Goal: Contribute content: Contribute content

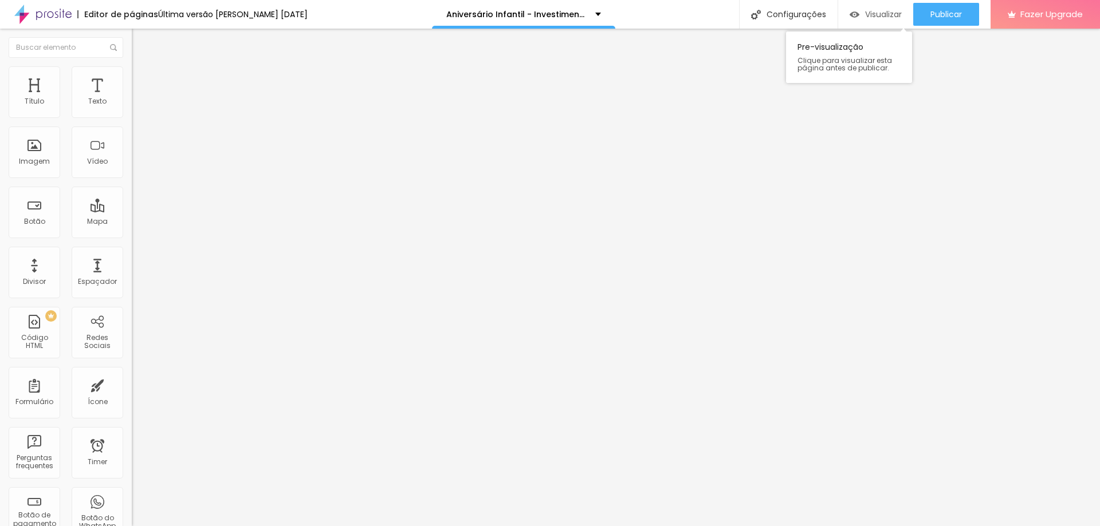
click at [876, 19] on span "Visualizar" at bounding box center [883, 14] width 37 height 9
click at [132, 110] on button "button" at bounding box center [140, 104] width 16 height 12
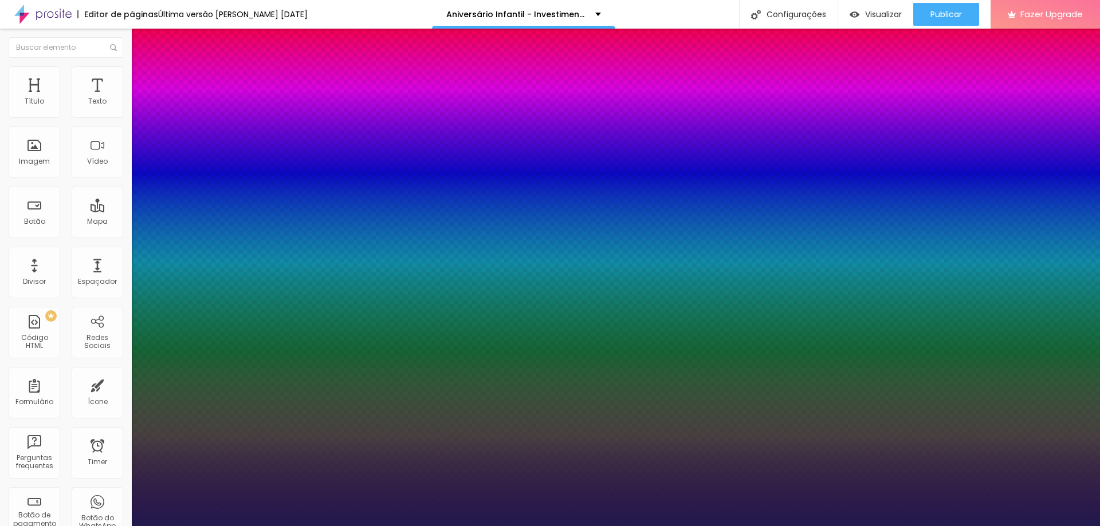
type input "1"
select select "AveriaSansLibre-Bold"
type input "1"
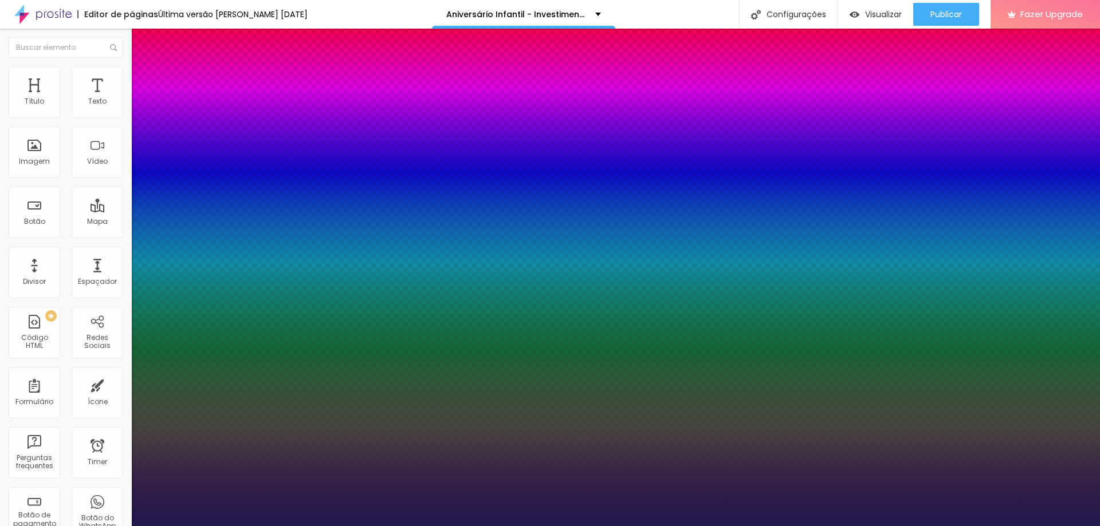
select select "AveriaSansLibre-Italic"
type input "1"
select select "AveriaSansLibre-Regular"
type input "1"
select select "Bangers-Regular"
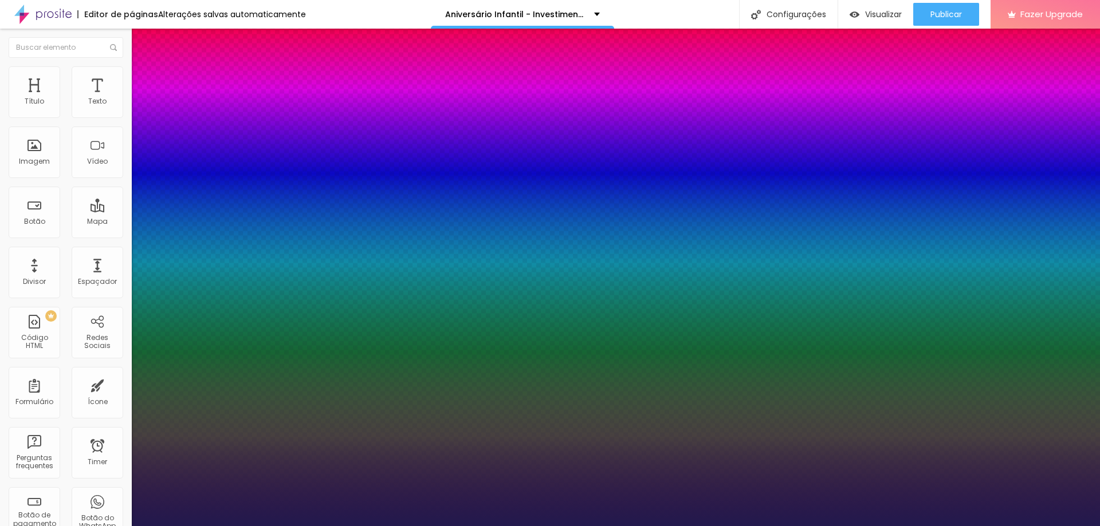
type input "1"
select select "Bentham-Regular"
type input "1"
select select "Bevan-Regular"
type input "1"
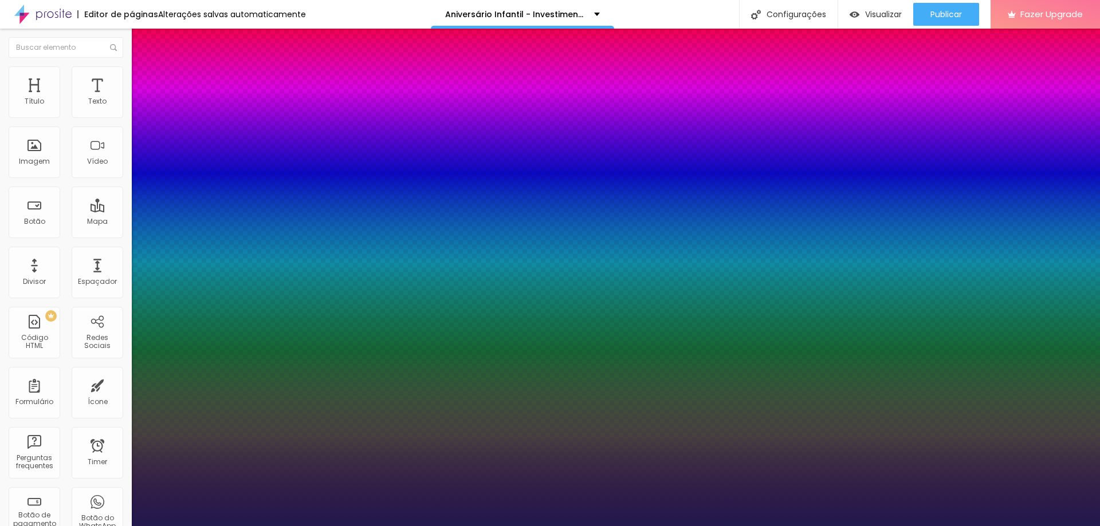
select select "BioRhyme"
type input "1"
select select "BioRhymeExtraBold"
type input "1"
select select "BioRhymeLight"
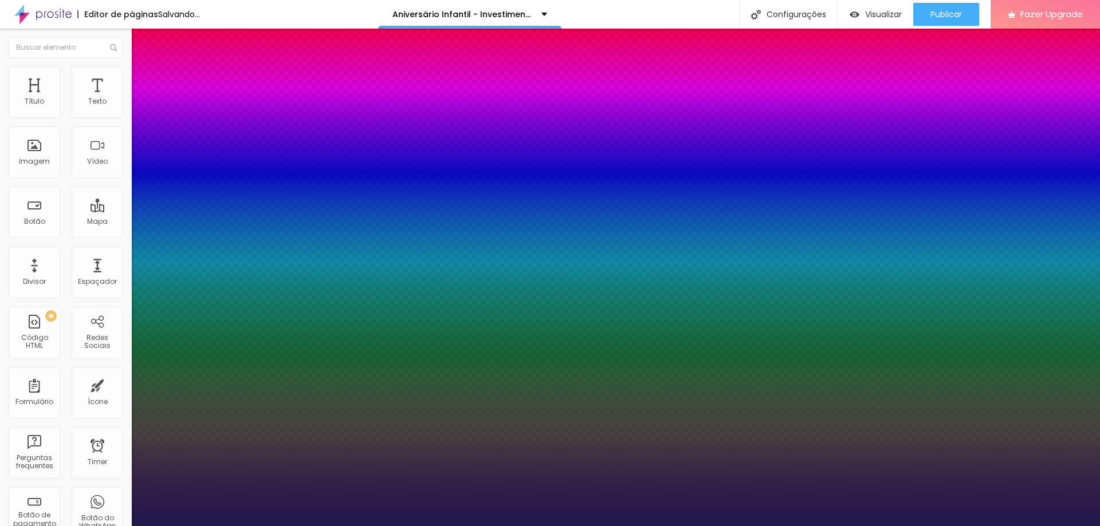
type input "1"
select select "Bitter"
type input "1"
select select "BreeSerif"
type input "1"
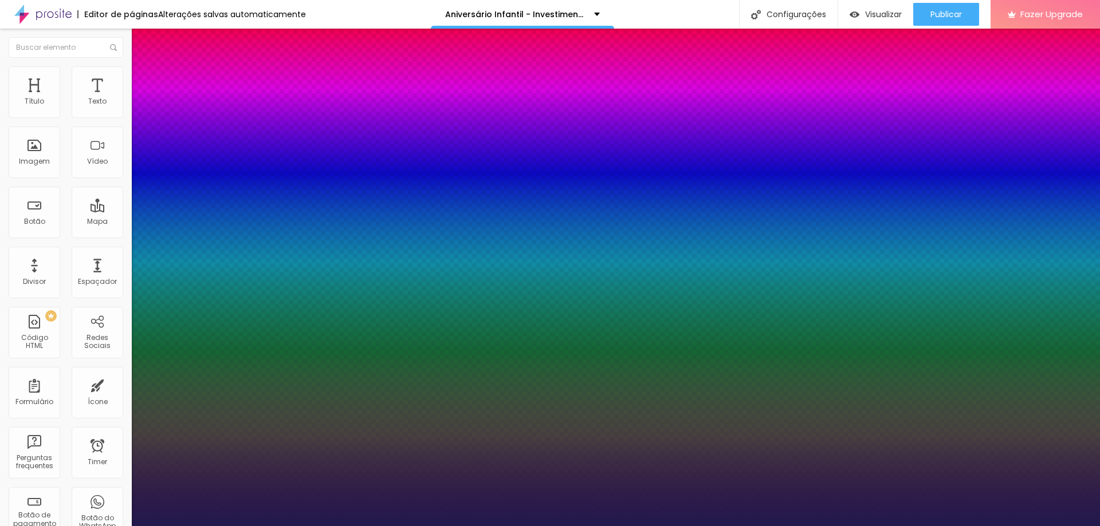
select select "ButterflyKids-Regular"
type input "1"
select select "ChangaOne-Italic"
type input "1"
select select "ChangaOne-Regular"
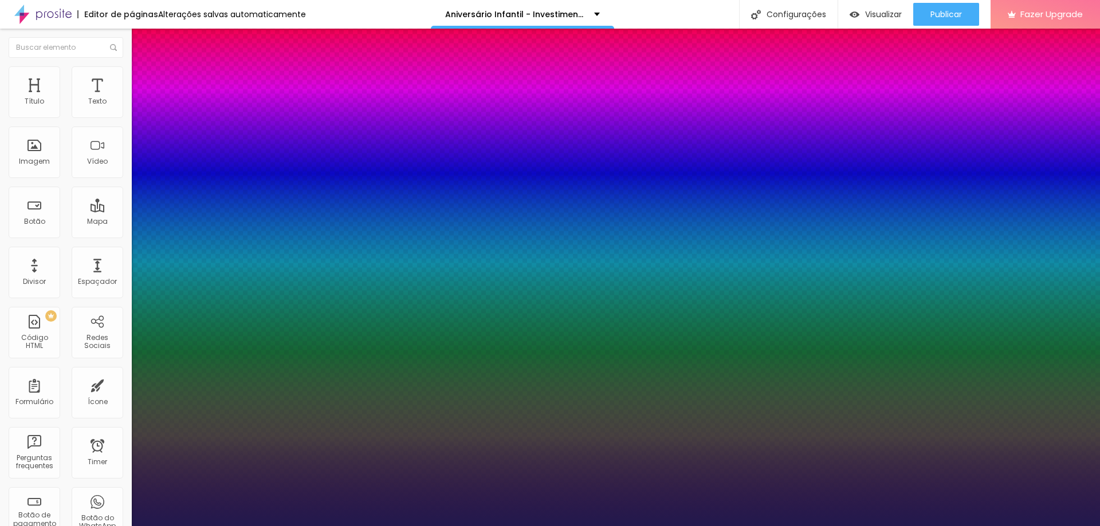
type input "1"
select select "Chewy-Regular"
type input "1"
select select "Chivo"
type input "1"
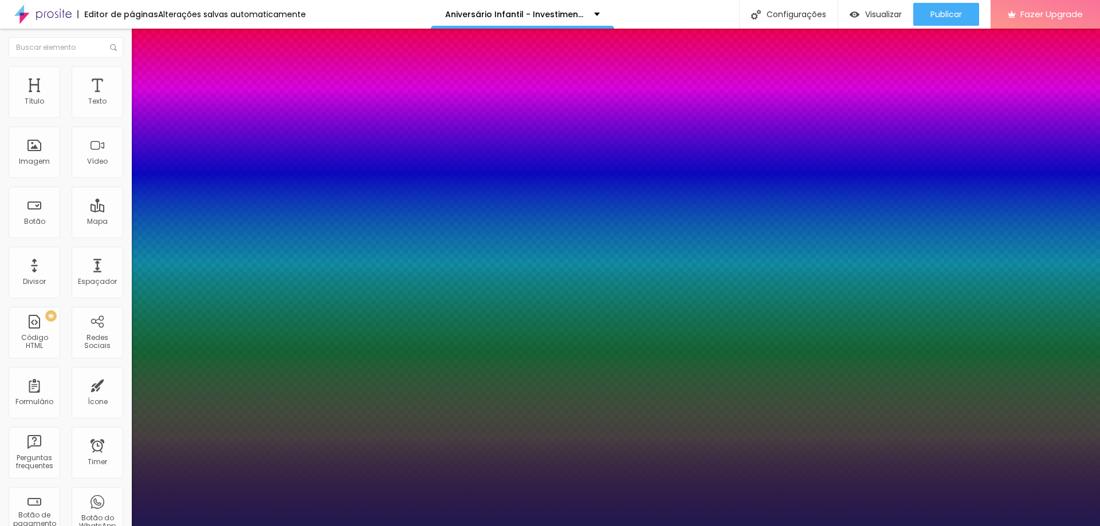
select select "CinzelDecorative-Black"
type input "1"
select select "CinzelDecorative-Bold"
type input "1"
select select "CinzelDecorative-Regular"
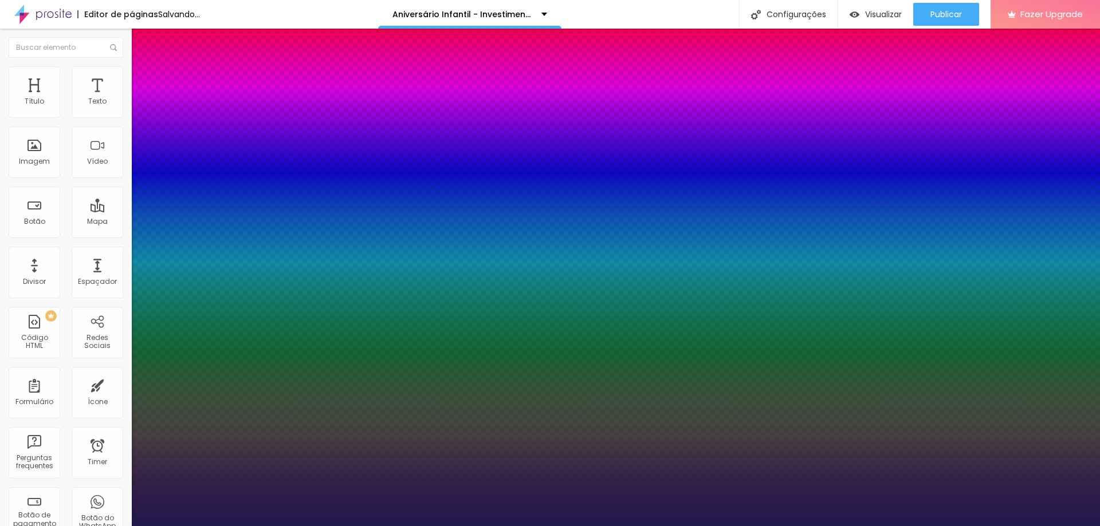
type input "1"
select select "Comfortaa-Bold"
type input "1"
click at [229, 526] on div at bounding box center [550, 526] width 1100 height 0
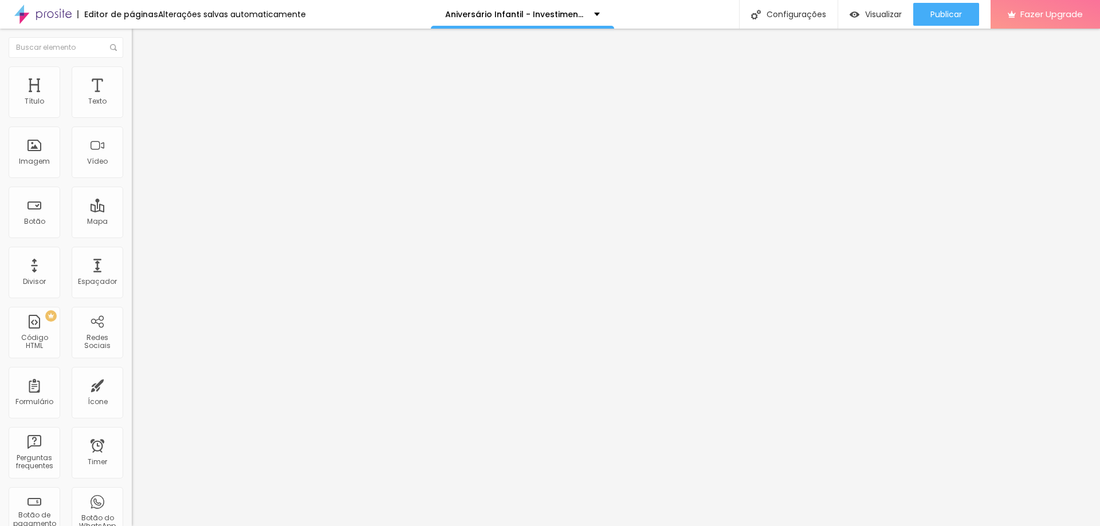
click at [142, 79] on span "Avançado" at bounding box center [161, 74] width 38 height 10
type input "45"
type input "52"
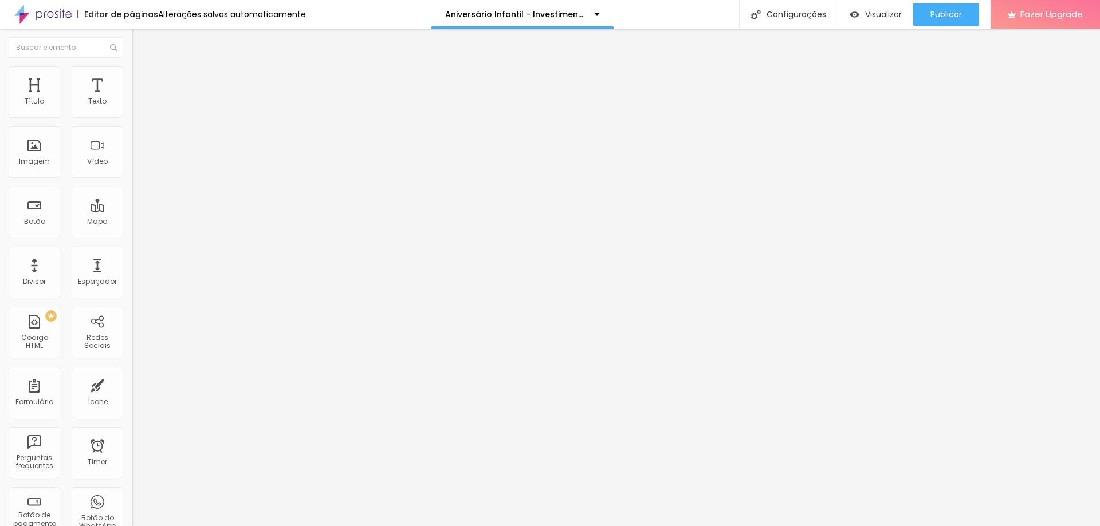
type input "58"
type input "53"
type input "35"
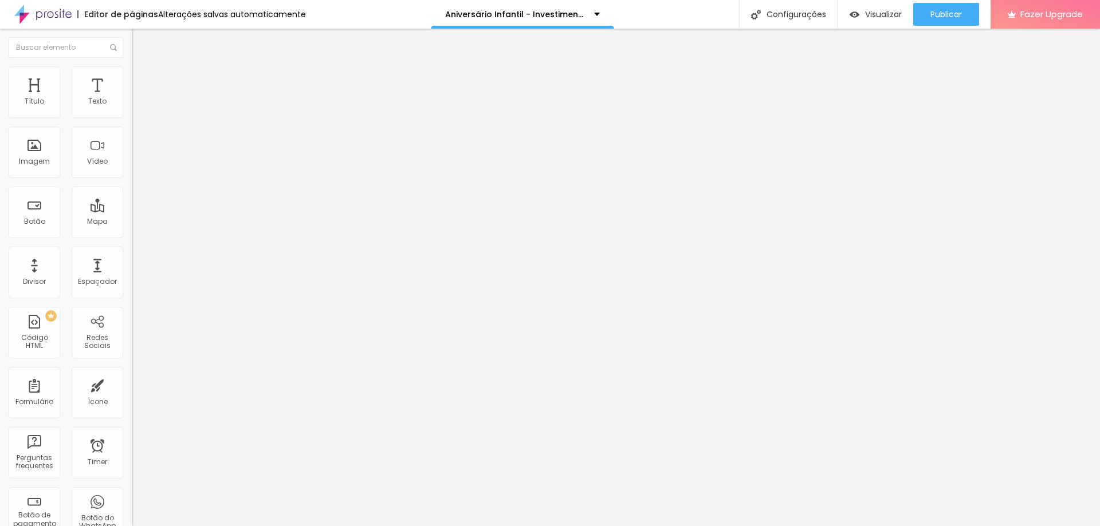
type input "35"
type input "33"
type input "31"
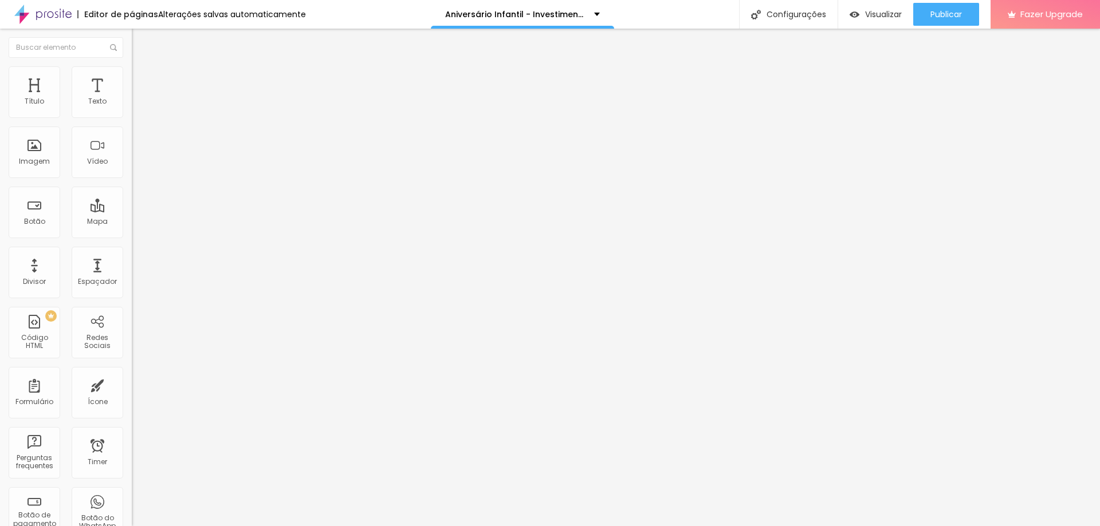
type input "30"
type input "28"
type input "25"
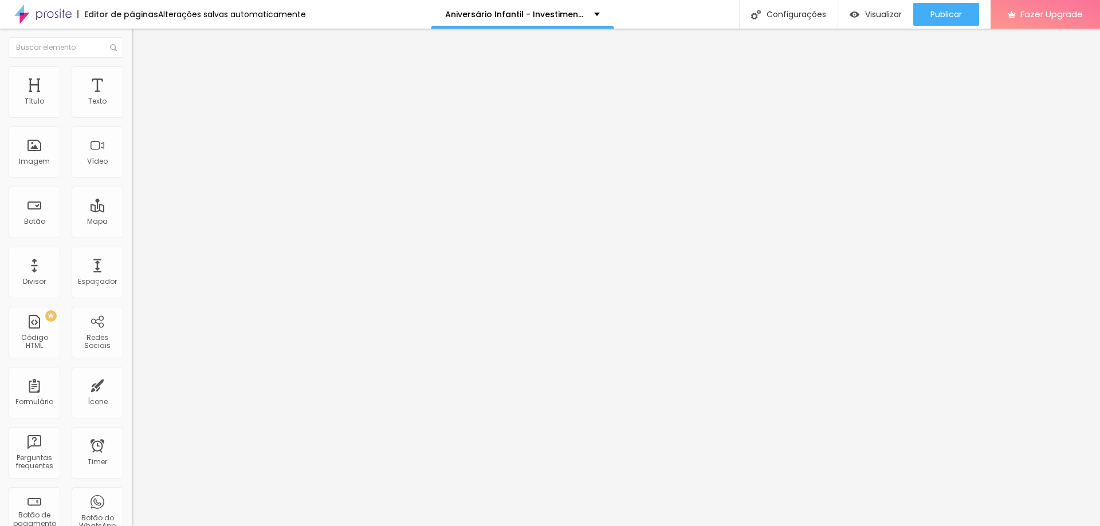
type input "25"
type input "23"
type input "22"
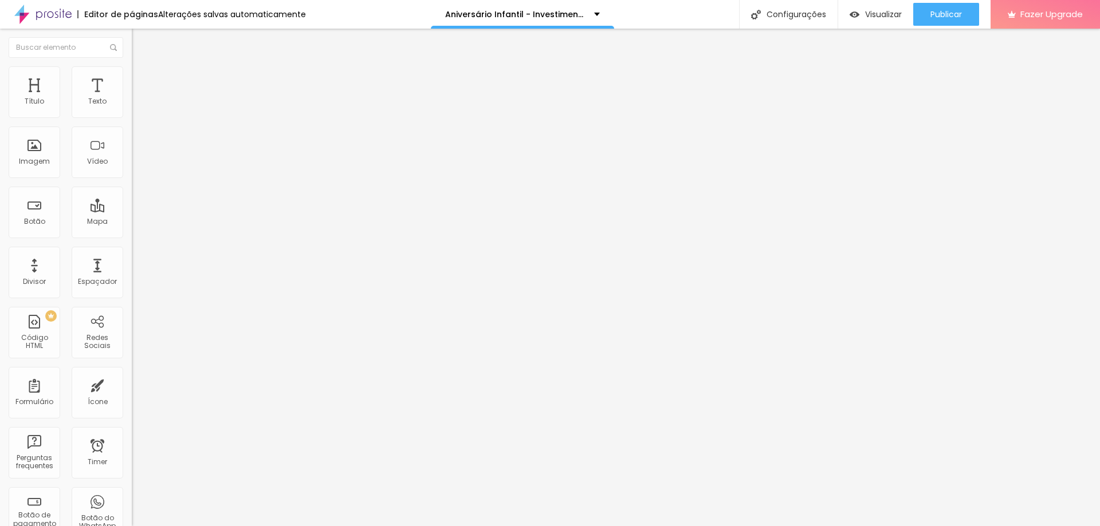
type input "21"
type input "20"
type input "19"
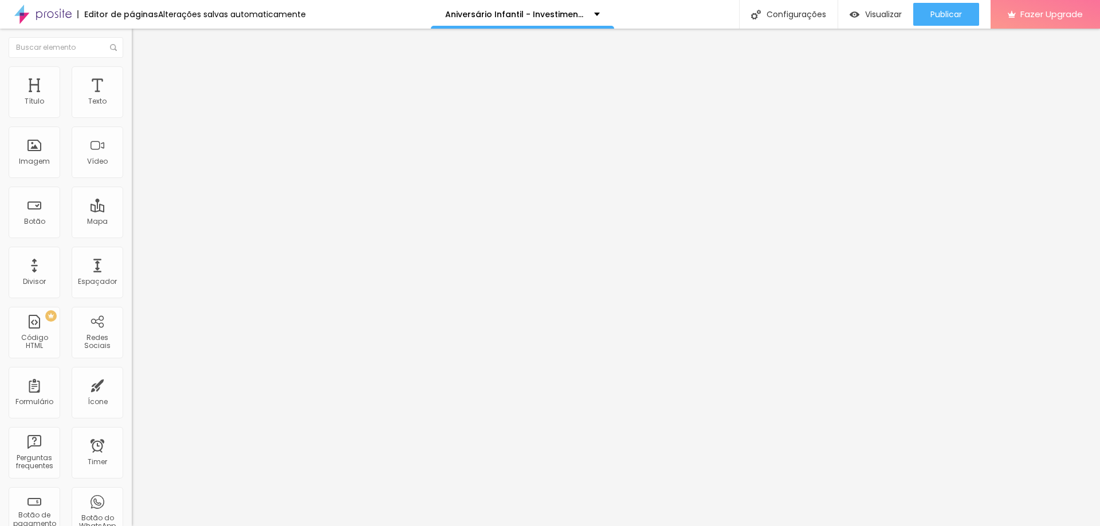
type input "19"
type input "21"
type input "20"
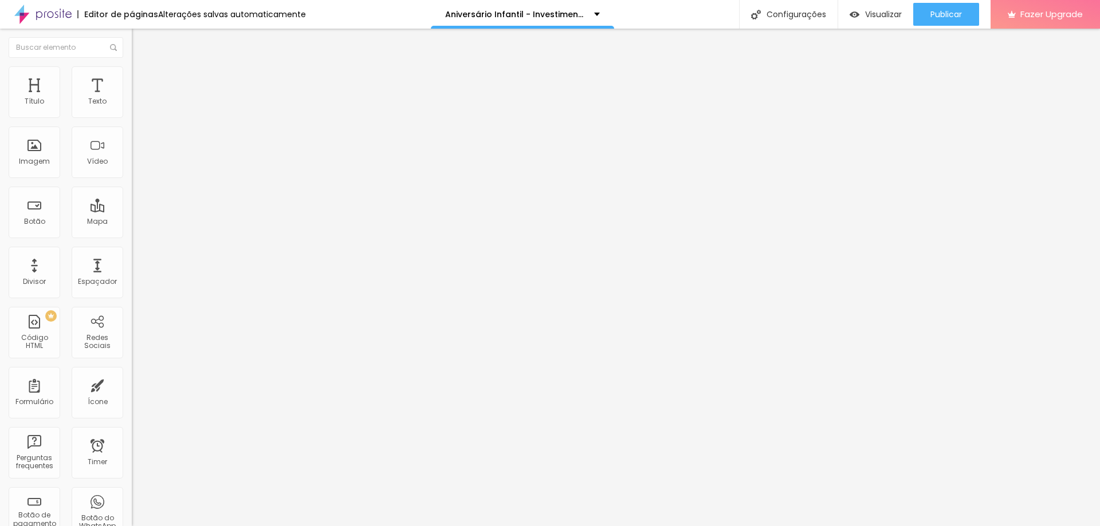
type input "19"
type input "18"
type input "17"
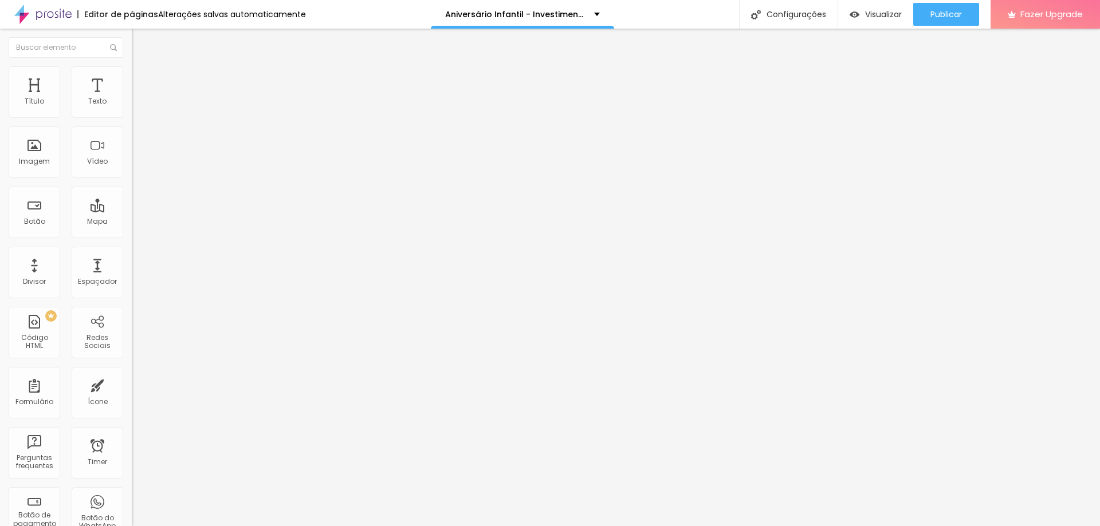
type input "17"
type input "18"
type input "21"
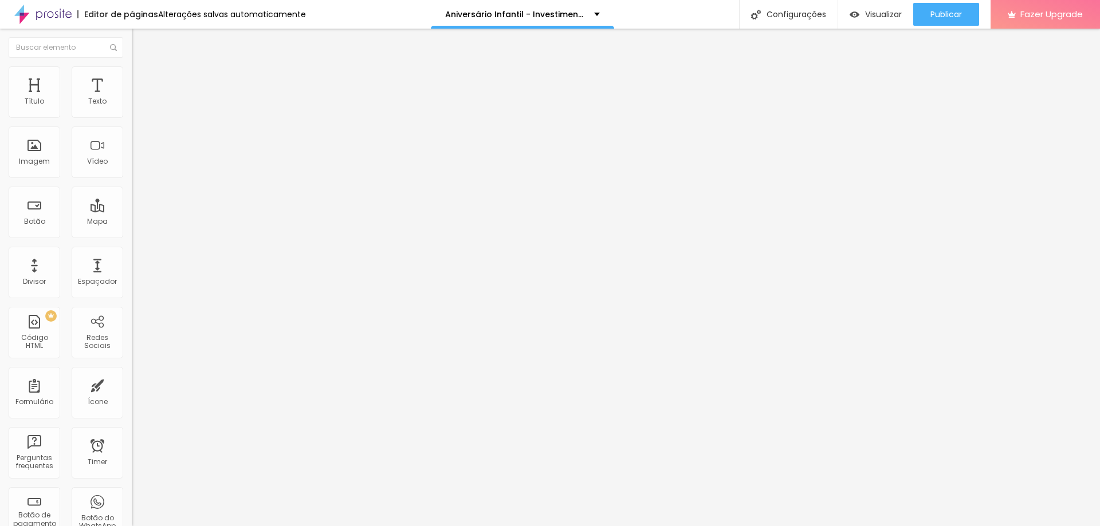
type input "21"
click at [132, 211] on input "range" at bounding box center [169, 215] width 74 height 9
click at [132, 221] on input "21" at bounding box center [156, 227] width 49 height 12
type input "20"
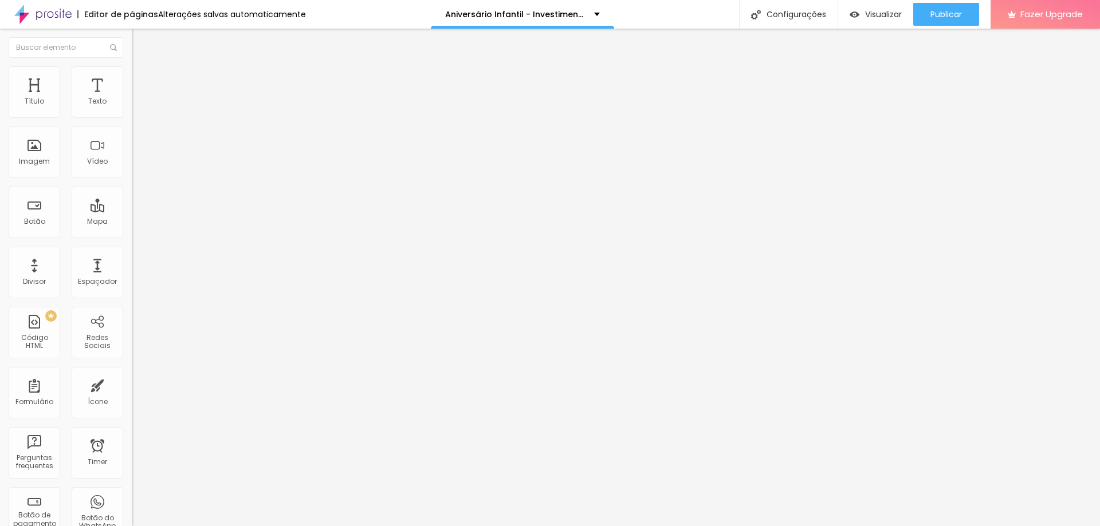
click at [132, 70] on img at bounding box center [137, 71] width 10 height 10
click at [142, 68] on span "Estilo" at bounding box center [151, 63] width 18 height 10
click at [136, 107] on icon "button" at bounding box center [139, 103] width 7 height 7
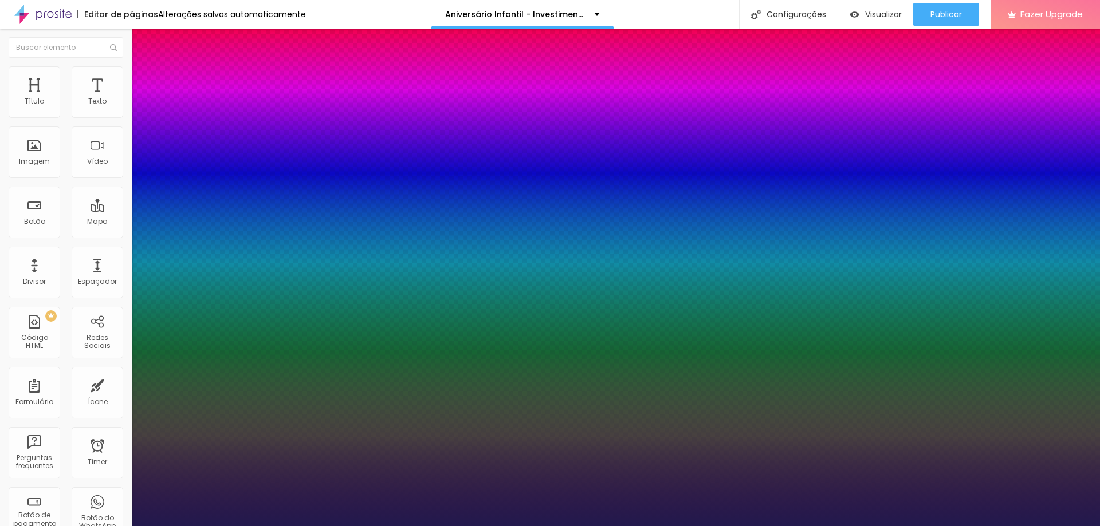
type input "1"
type input "30"
type input "1"
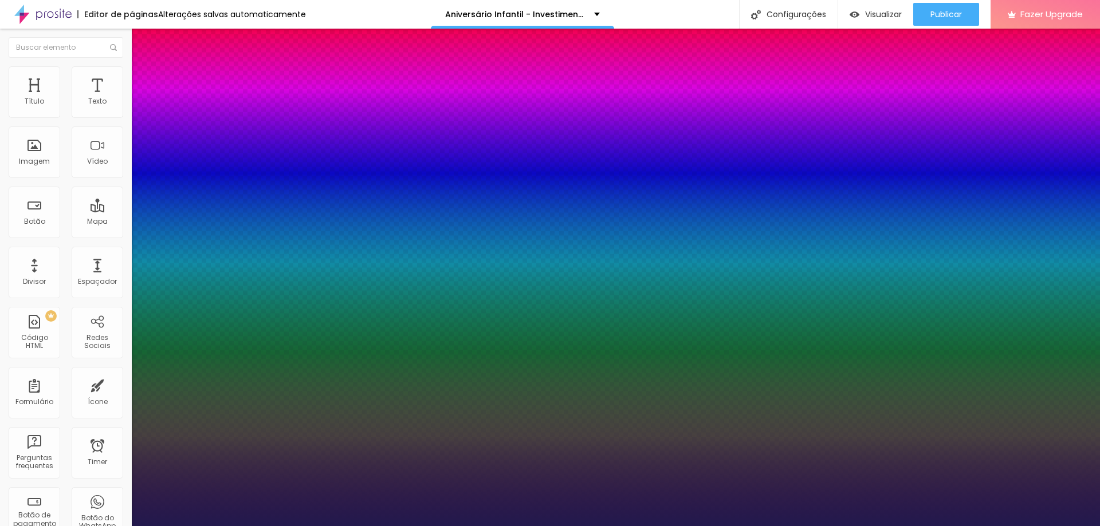
type input "29"
type input "1"
type input "28"
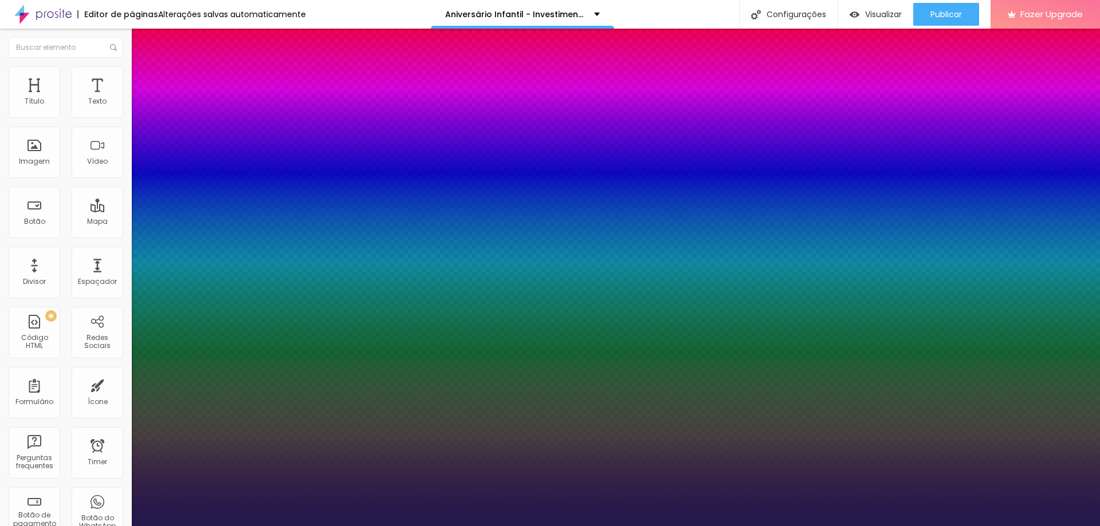
type input "1"
type input "27"
type input "1"
type input "26"
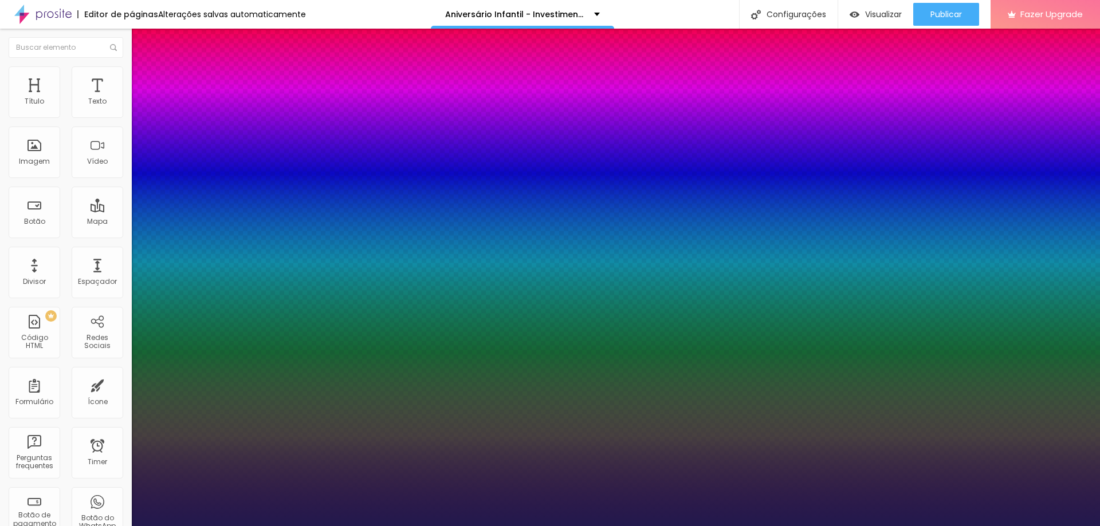
type input "26"
type input "1"
click at [695, 526] on div at bounding box center [550, 526] width 1100 height 0
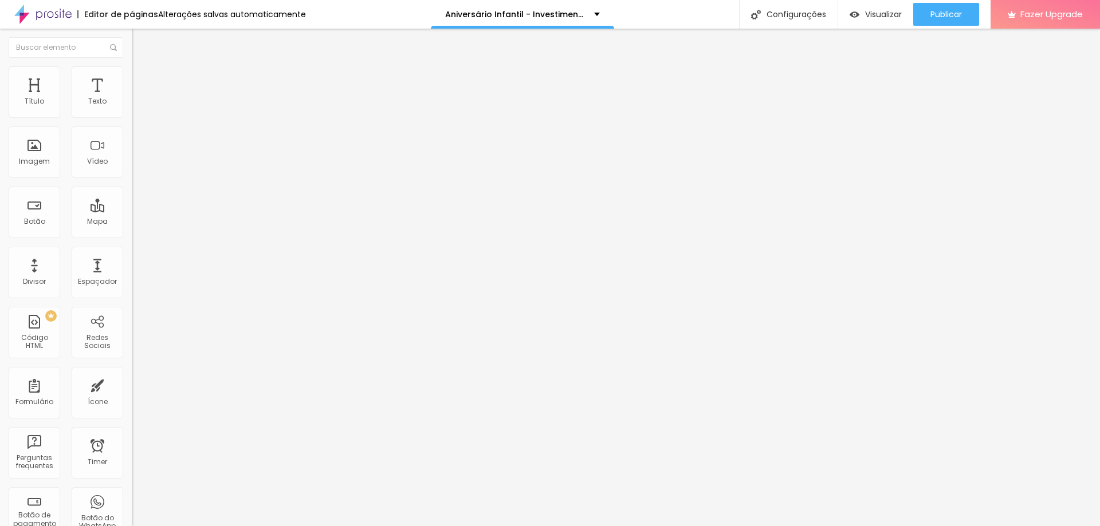
click at [137, 105] on icon "button" at bounding box center [139, 103] width 5 height 5
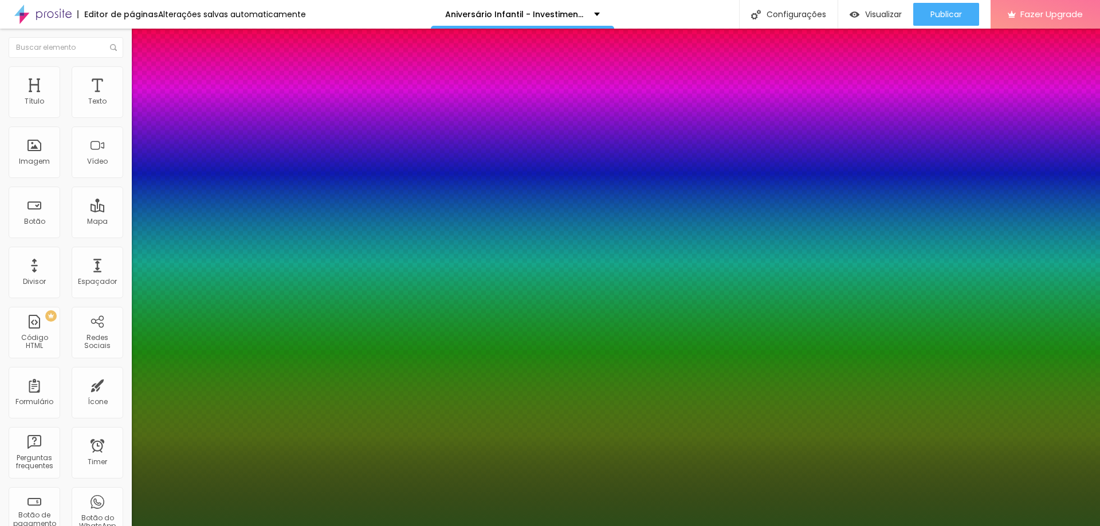
click at [240, 375] on div at bounding box center [550, 263] width 1100 height 526
type input "1"
type input "#2D4D19"
type input "1"
type input "#4E892A"
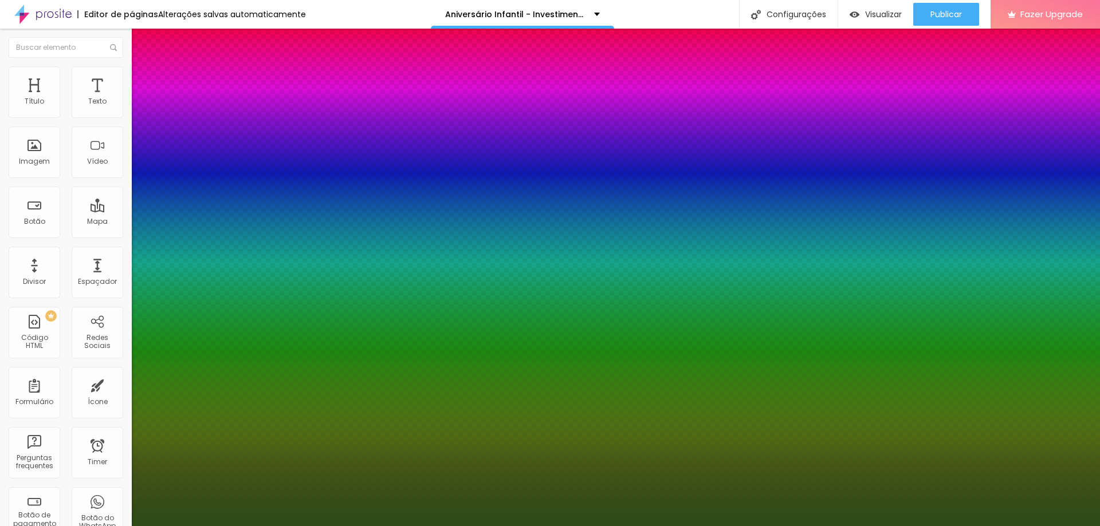
type input "1"
type input "#60A933"
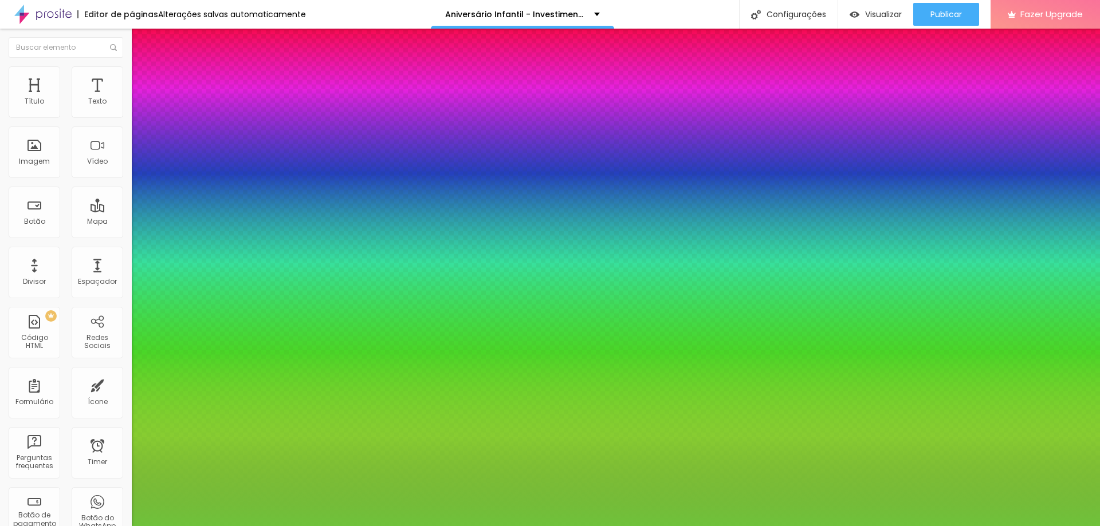
type input "1"
type input "#6FC23B"
type input "1"
type input "#7BD840"
type input "1"
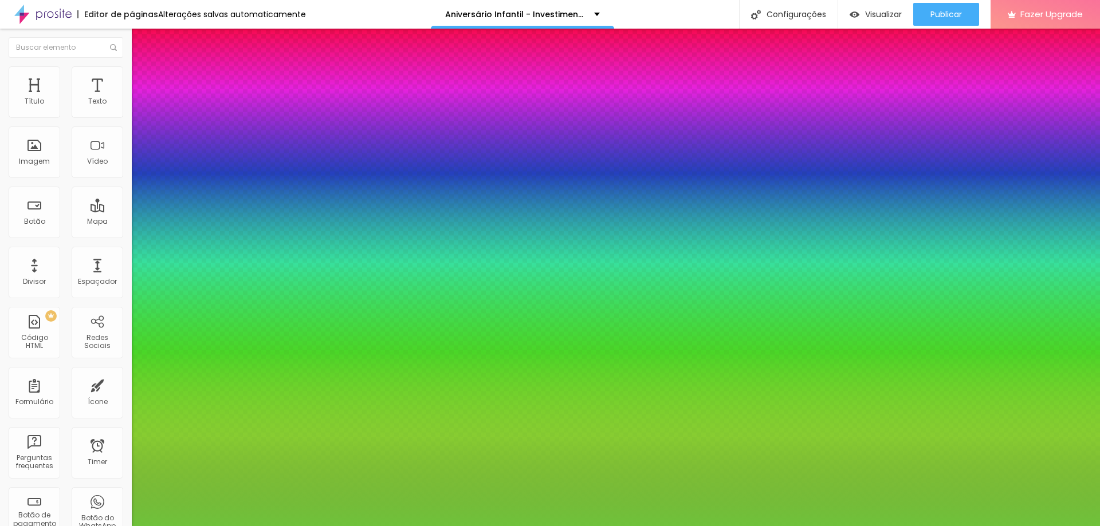
type input "#7DDC41"
type input "1"
type input "#7FE340"
type input "1"
type input "#7CEB36"
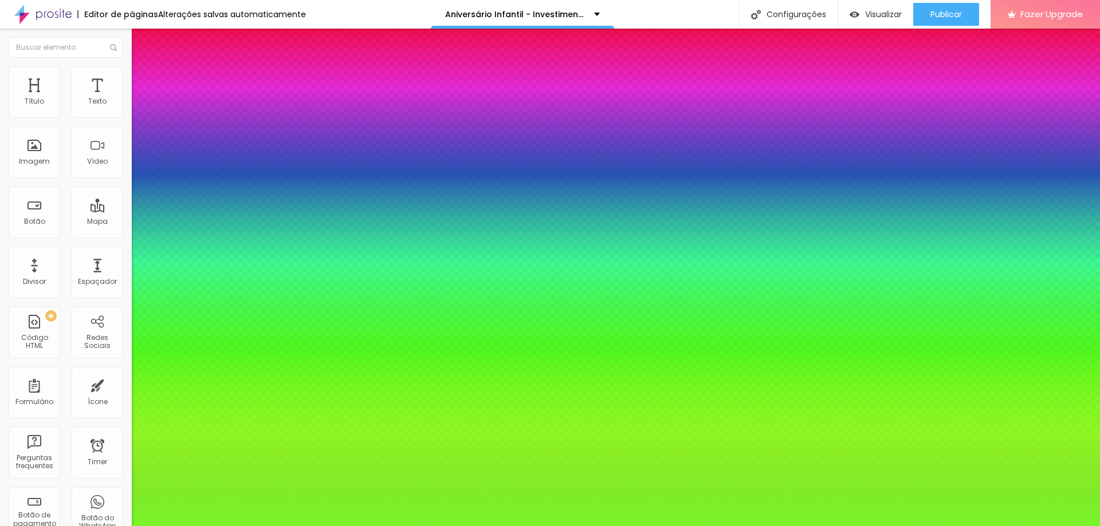
type input "1"
type input "#79F52B"
type input "1"
type input "#76FC22"
type input "1"
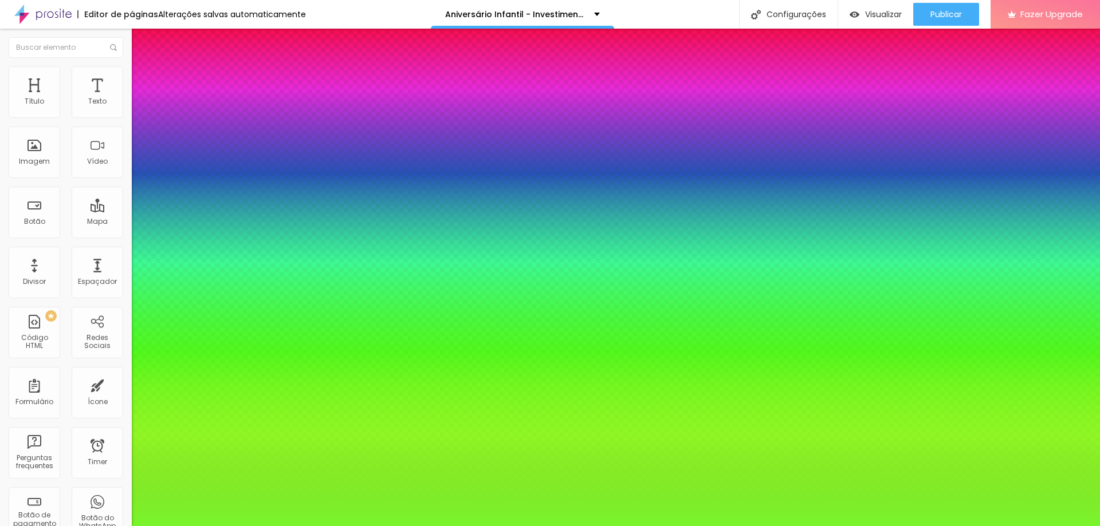
type input "#72FF19"
type input "1"
type input "#71FF17"
type input "1"
type input "#6DFF11"
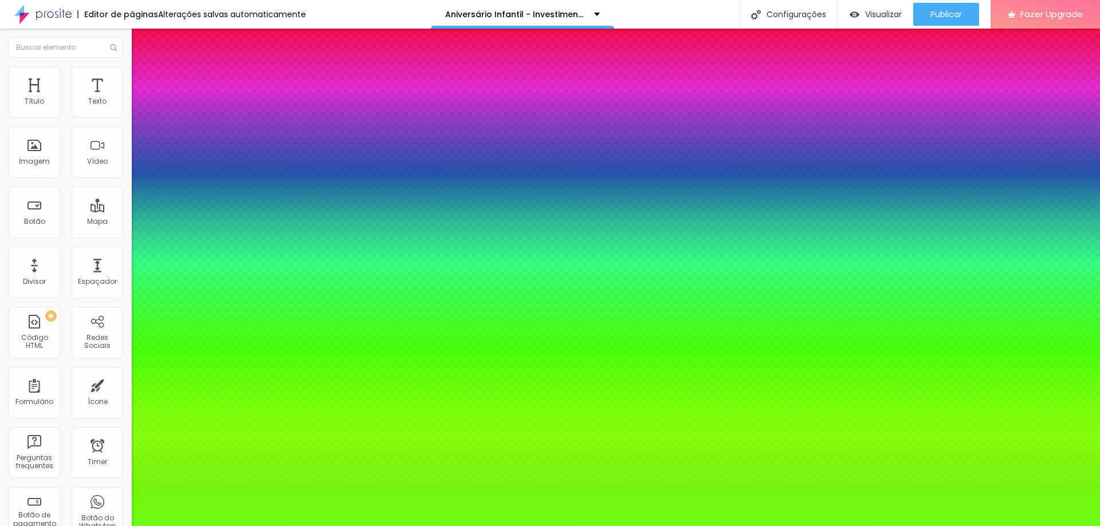
type input "1"
type input "#6CFF0F"
type input "1"
type input "#6AFF0B"
type input "1"
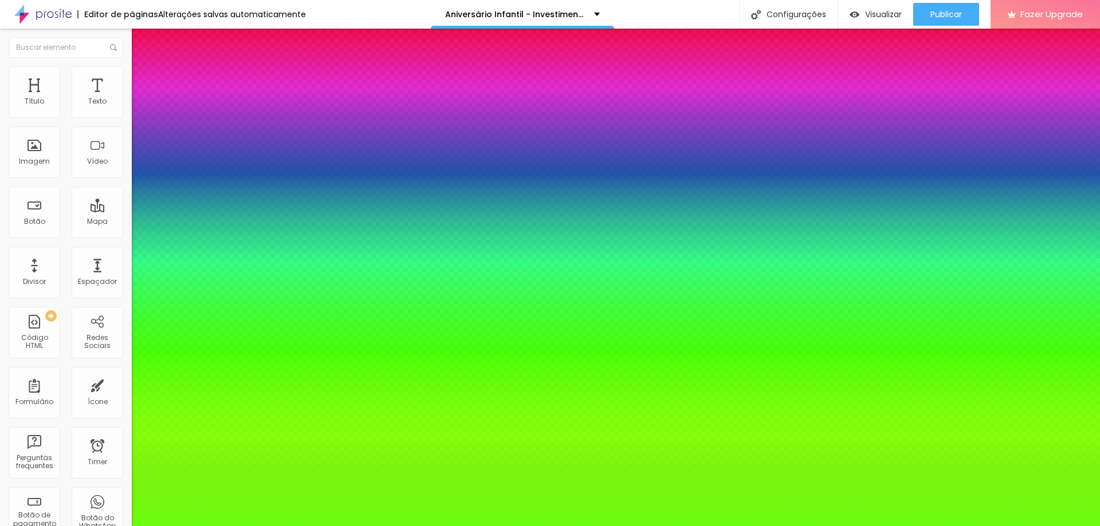
type input "#68FF07"
type input "1"
type input "#67FF05"
type input "1"
type input "#65FF01"
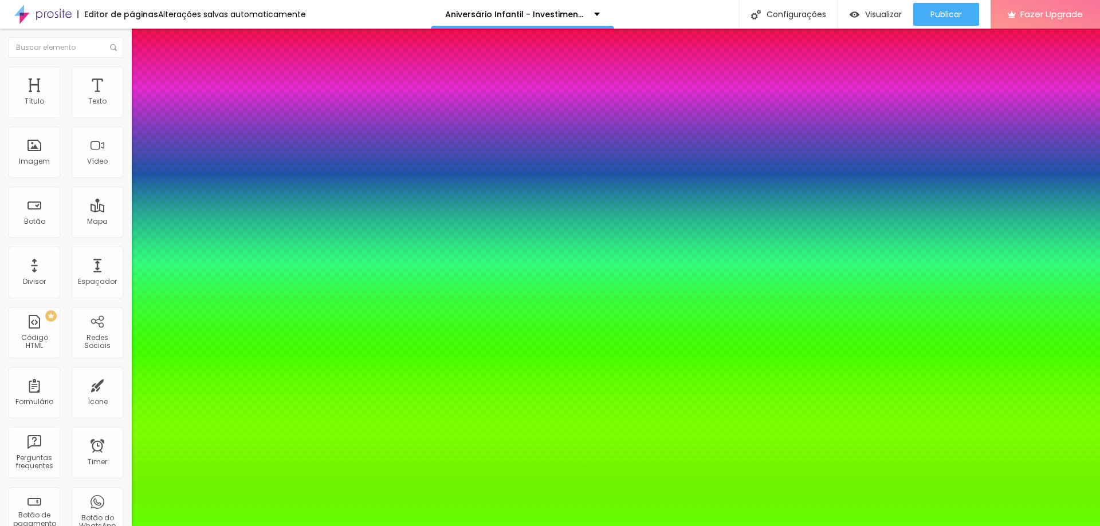
type input "1"
type input "#64FF00"
drag, startPoint x: 211, startPoint y: 332, endPoint x: 235, endPoint y: 308, distance: 34.0
type input "1"
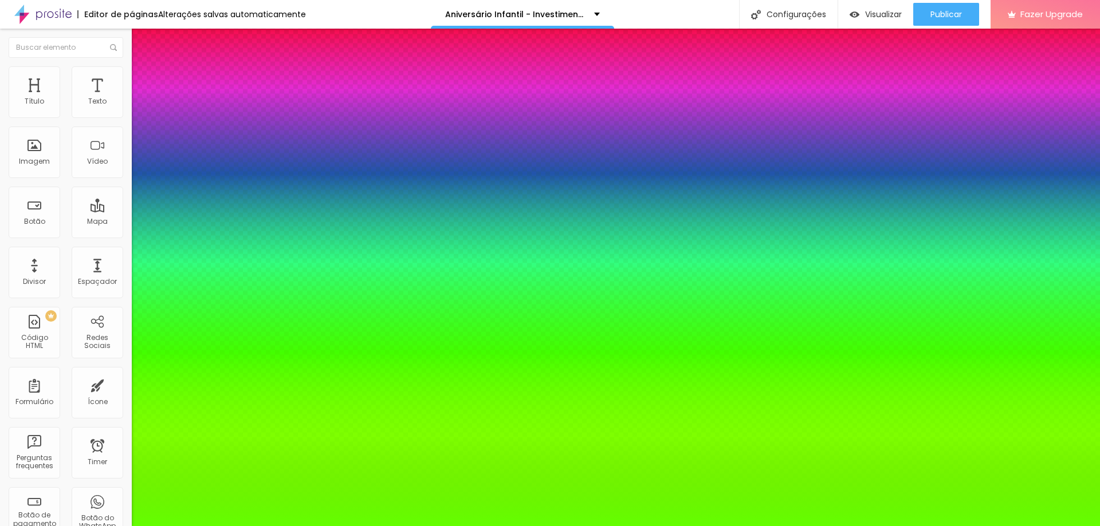
click at [300, 526] on div at bounding box center [550, 526] width 1100 height 0
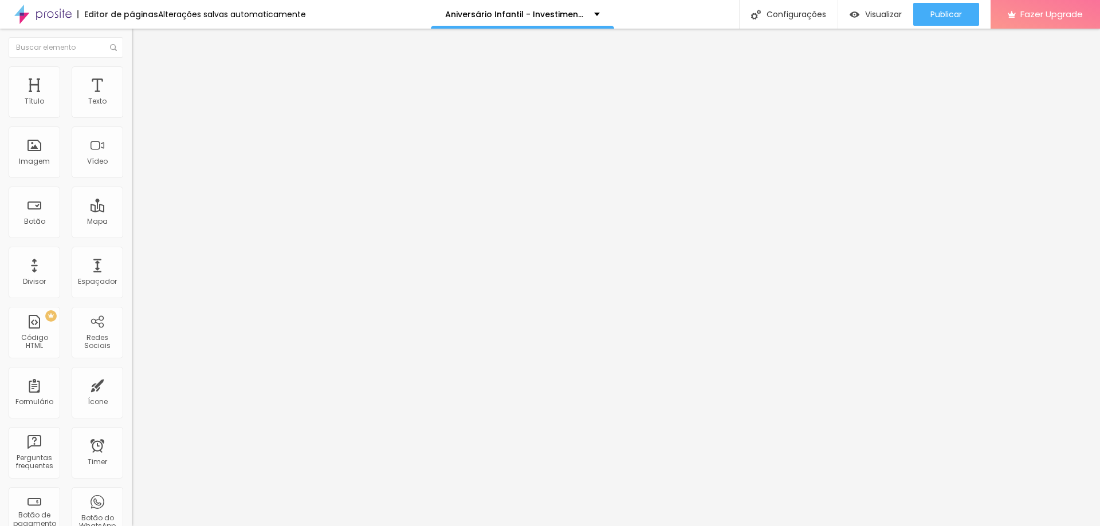
click at [136, 107] on icon "button" at bounding box center [139, 103] width 7 height 7
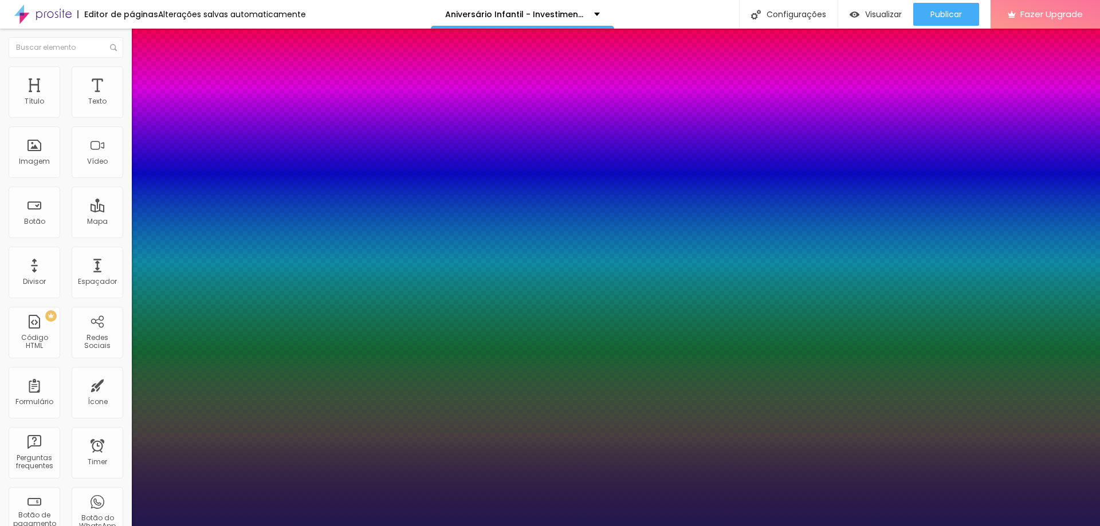
type input "1"
drag, startPoint x: 250, startPoint y: 299, endPoint x: 241, endPoint y: 297, distance: 8.8
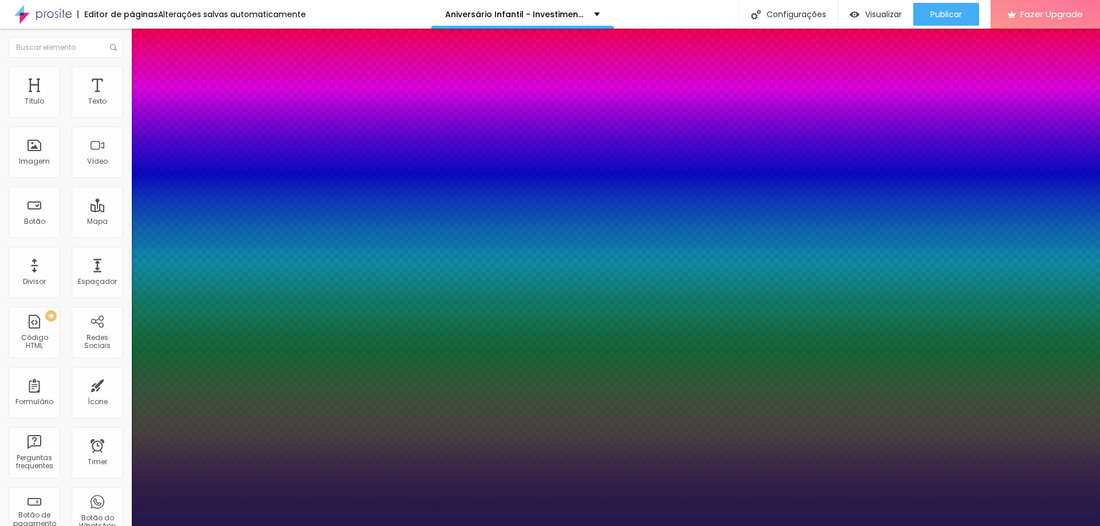
paste input "64FF"
drag, startPoint x: 239, startPoint y: 301, endPoint x: 272, endPoint y: 300, distance: 32.1
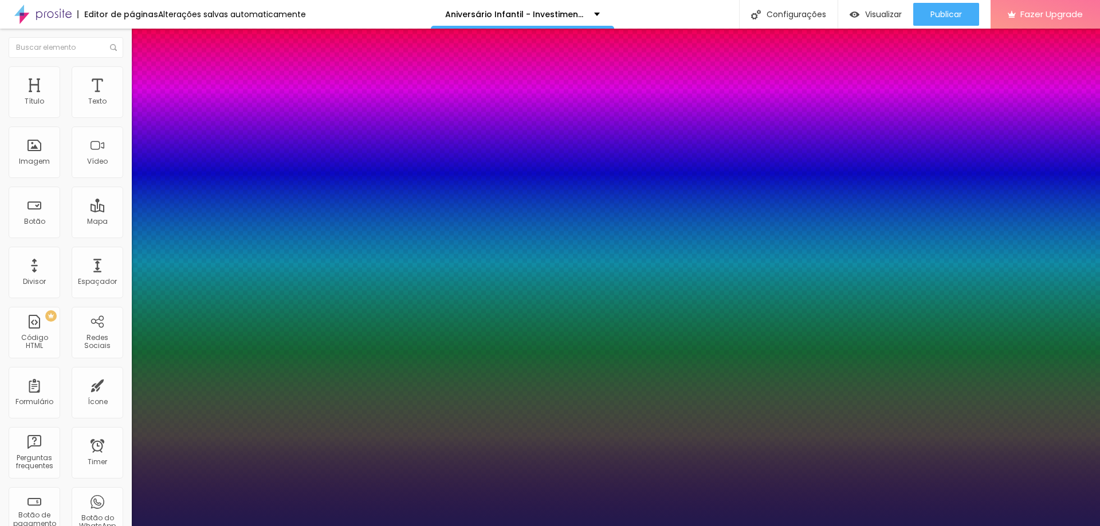
type input "#"
click at [598, 526] on div at bounding box center [550, 526] width 1100 height 0
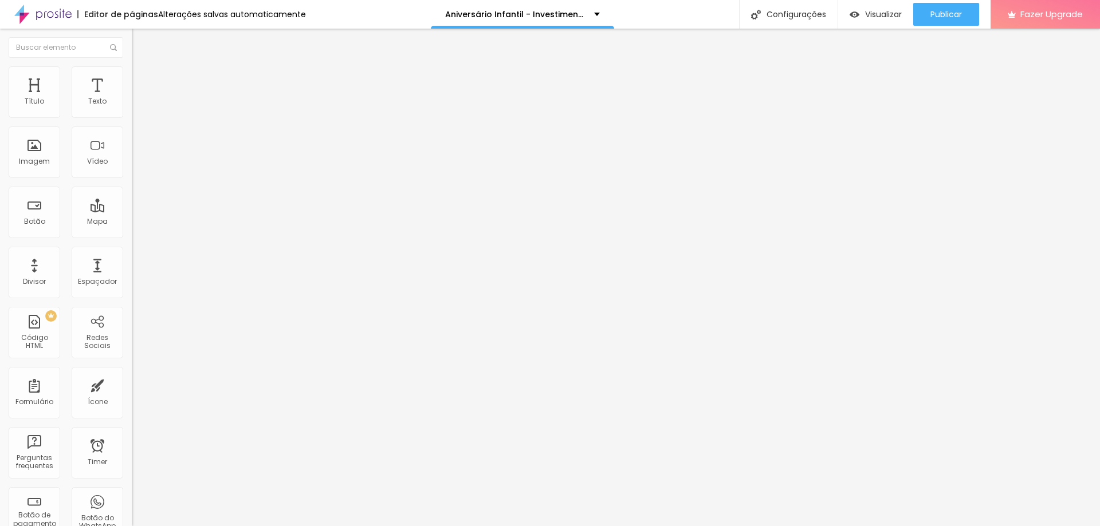
click at [136, 107] on icon "button" at bounding box center [139, 103] width 7 height 7
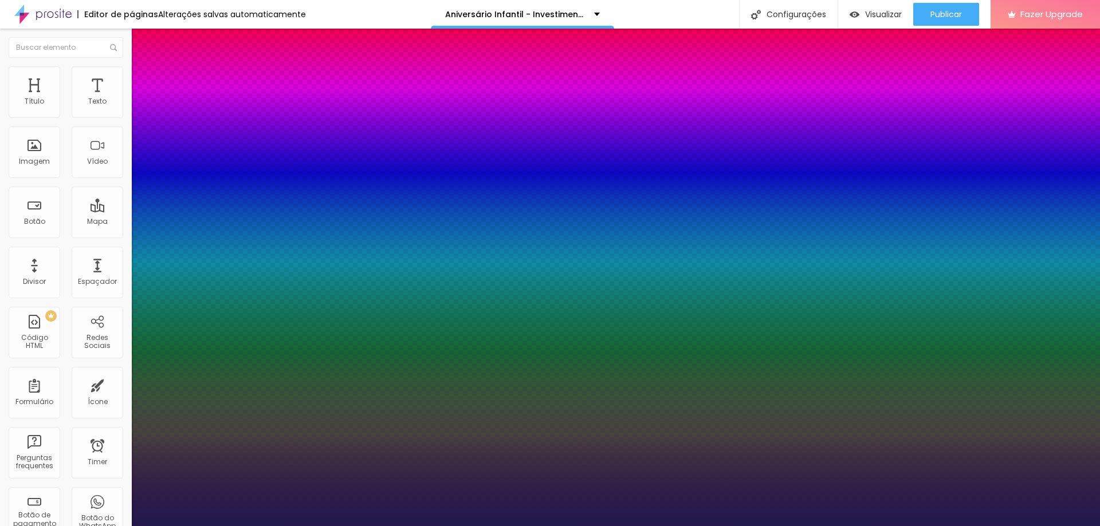
type input "0"
type input "1"
type input "17"
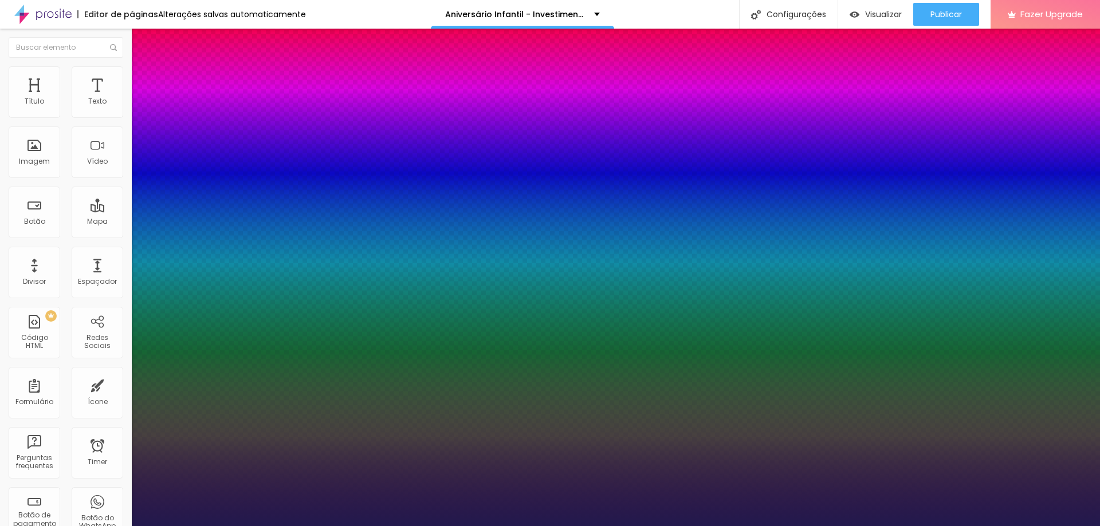
type input "17"
type input "18"
type input "19"
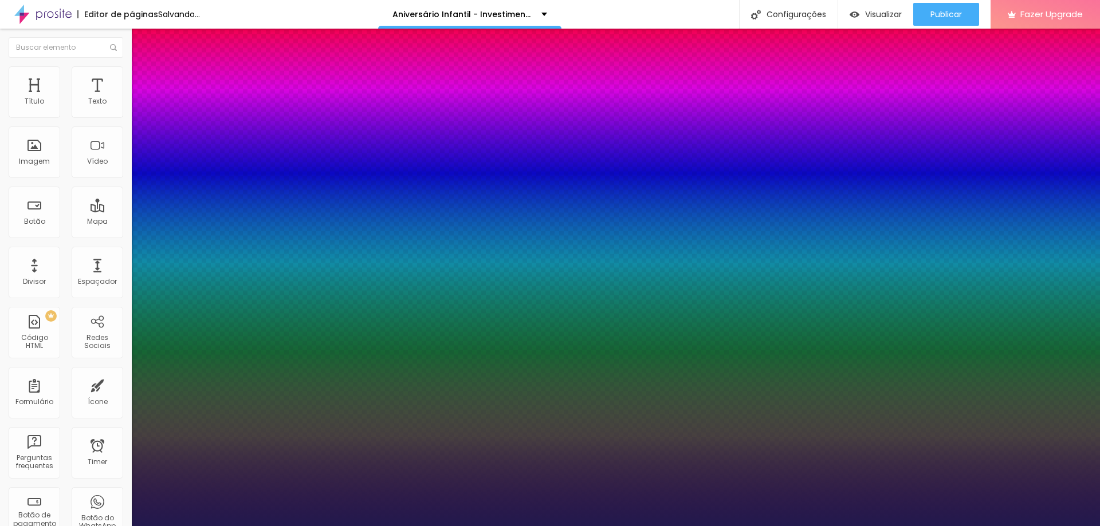
type input "21"
type input "23"
type input "25"
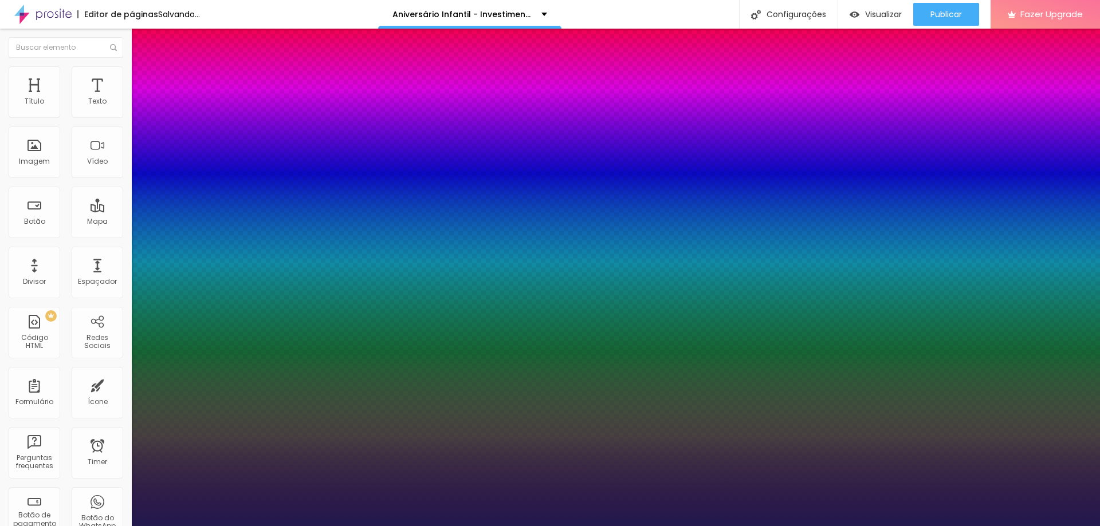
type input "25"
type input "29"
type input "32"
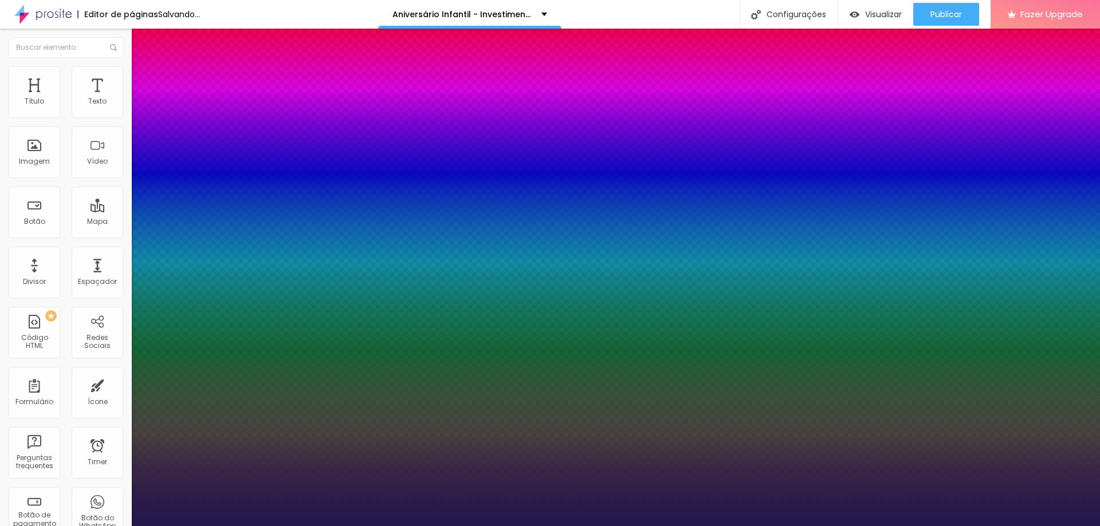
type input "39"
type input "46"
type input "57"
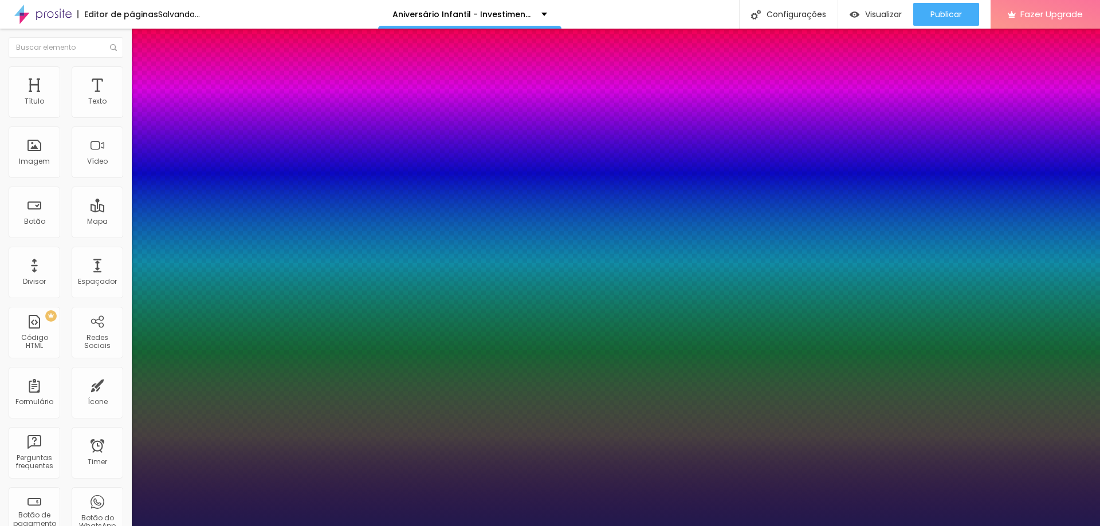
type input "57"
type input "64"
type input "65"
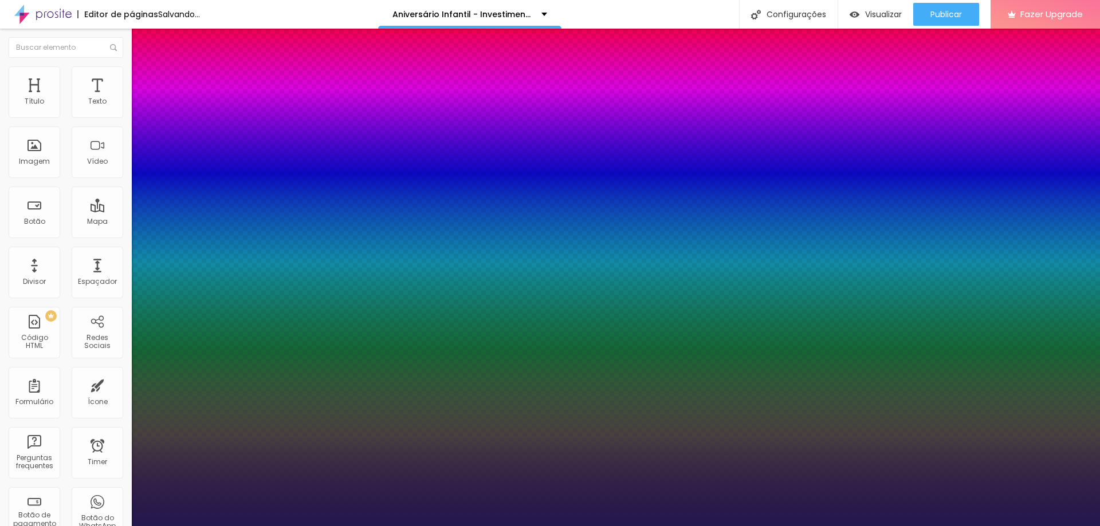
type input "64"
type input "63"
type input "59"
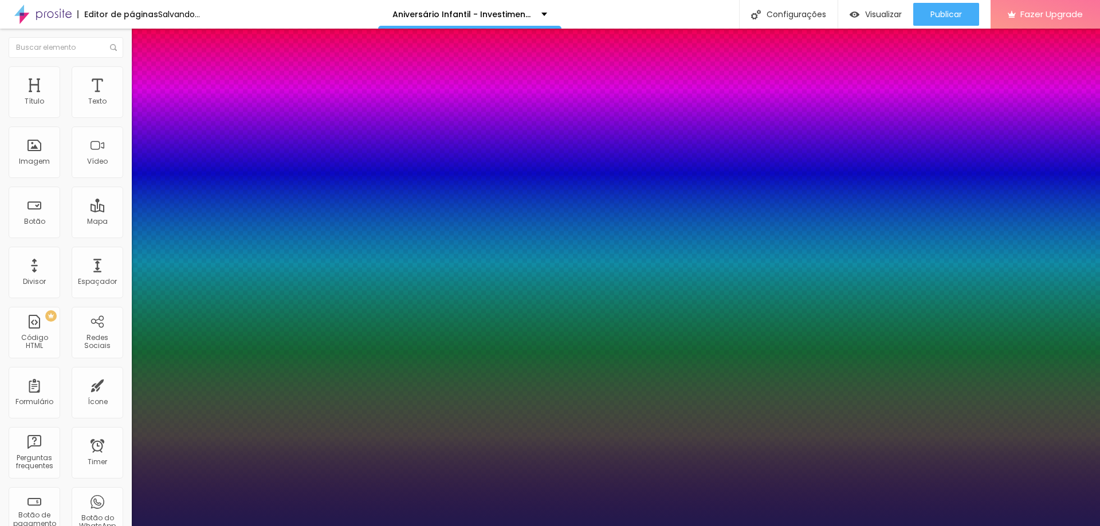
type input "59"
type input "57"
type input "59"
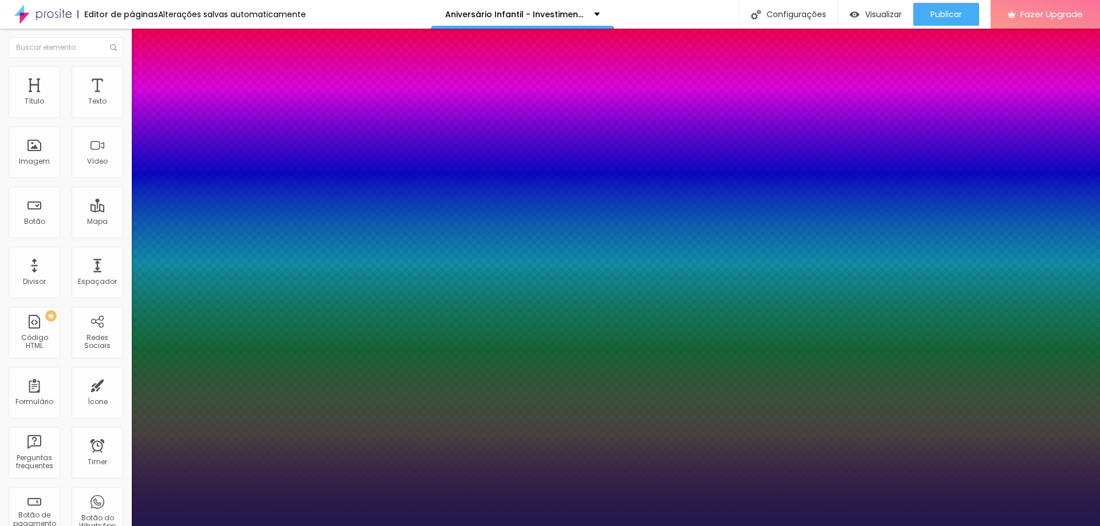
drag, startPoint x: 146, startPoint y: 246, endPoint x: 195, endPoint y: 246, distance: 49.8
type input "53"
type input "46"
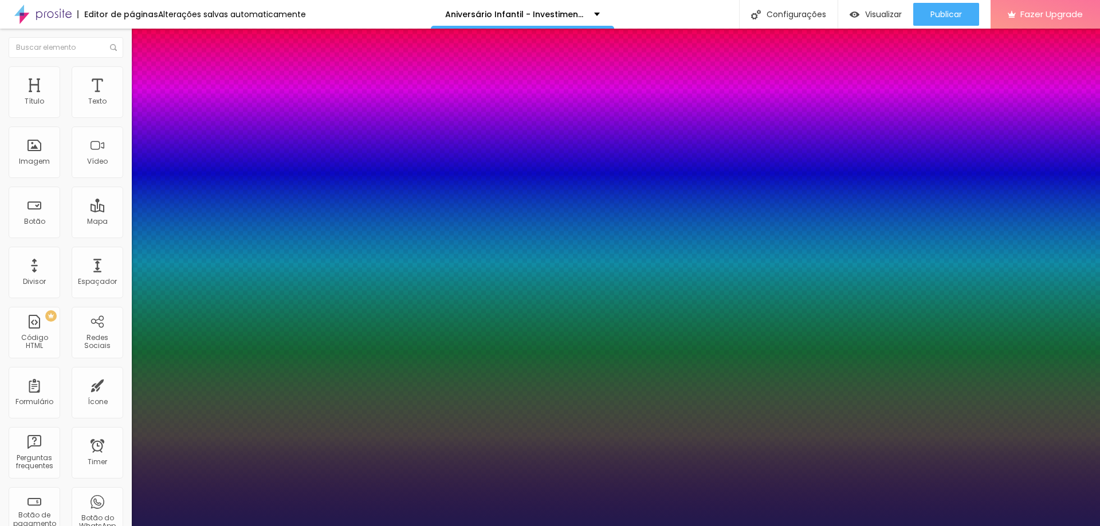
type input "46"
type input "41"
type input "35"
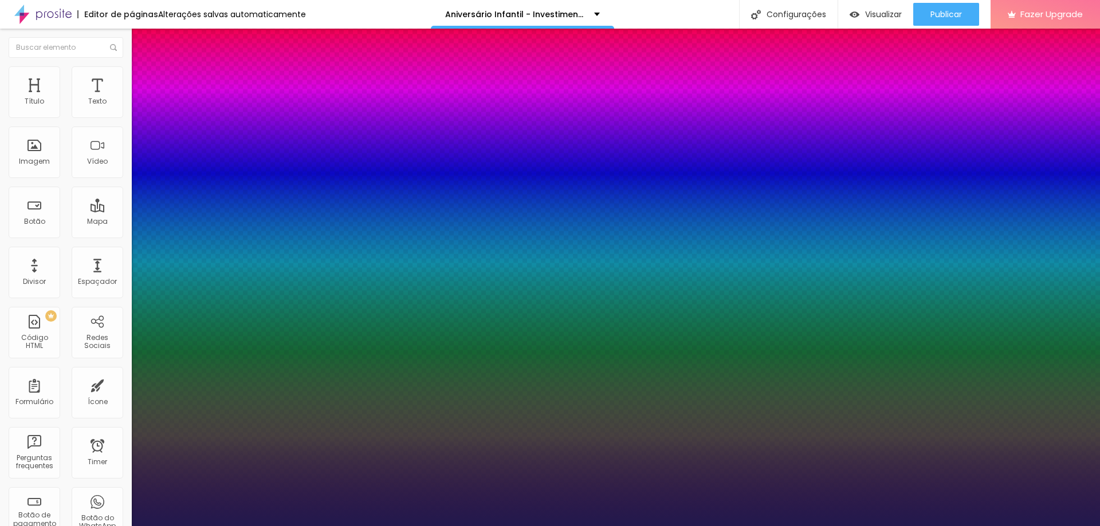
type input "32"
type input "27"
type input "23"
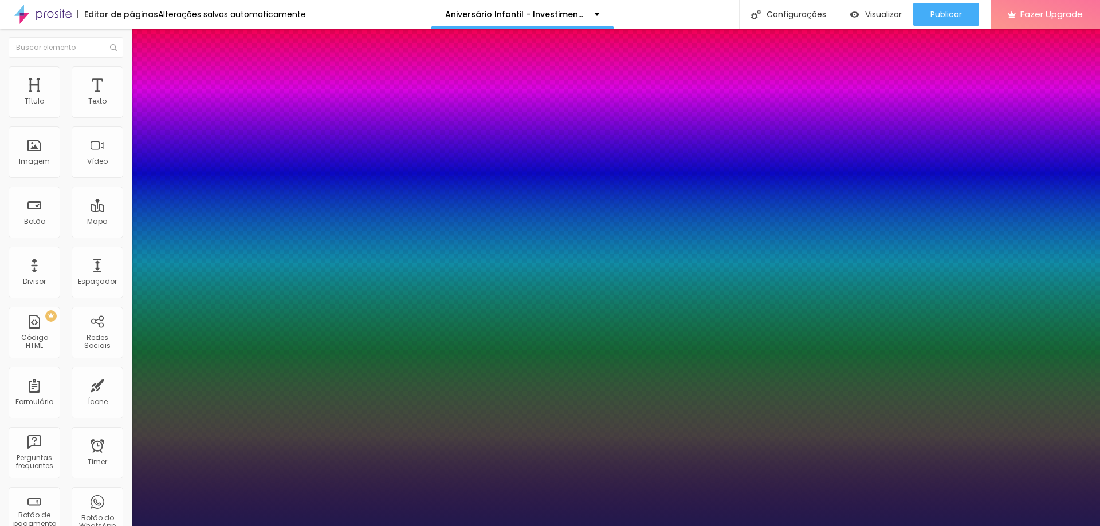
type input "23"
type input "19"
drag, startPoint x: 181, startPoint y: 246, endPoint x: 162, endPoint y: 246, distance: 19.5
click at [329, 526] on div at bounding box center [550, 526] width 1100 height 0
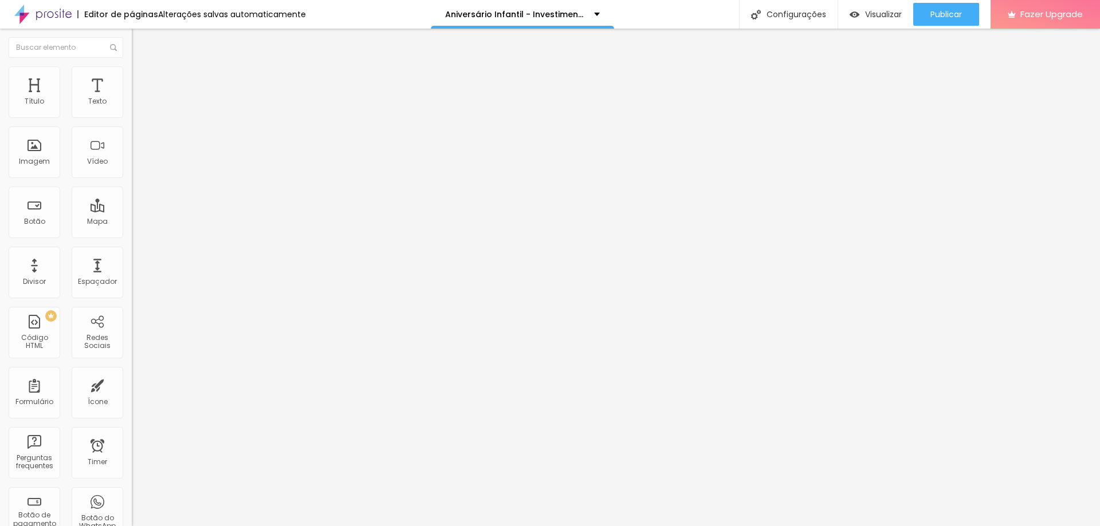
click at [137, 105] on icon "button" at bounding box center [139, 103] width 5 height 5
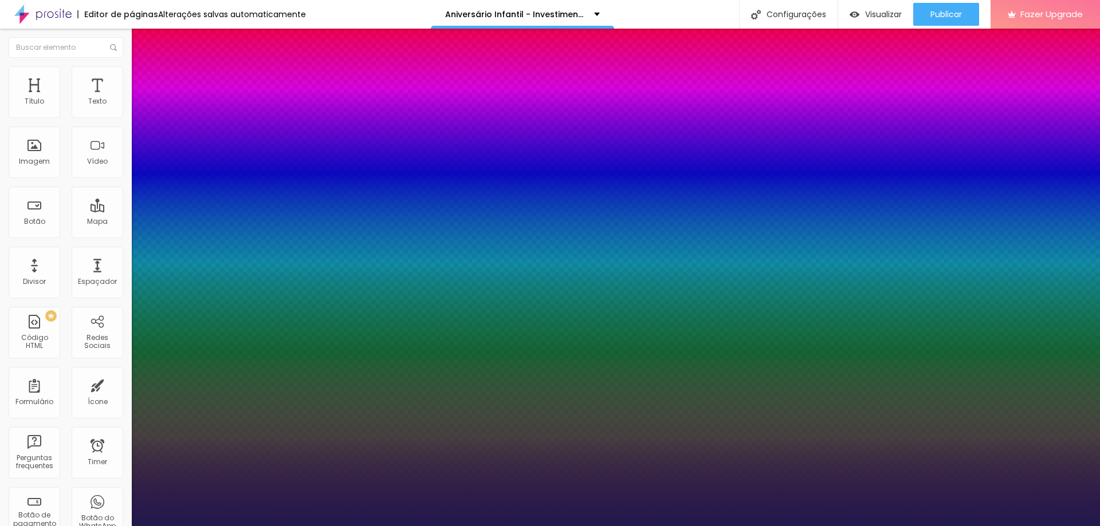
drag, startPoint x: 162, startPoint y: 249, endPoint x: 186, endPoint y: 249, distance: 23.5
drag, startPoint x: 148, startPoint y: 221, endPoint x: 237, endPoint y: 222, distance: 88.8
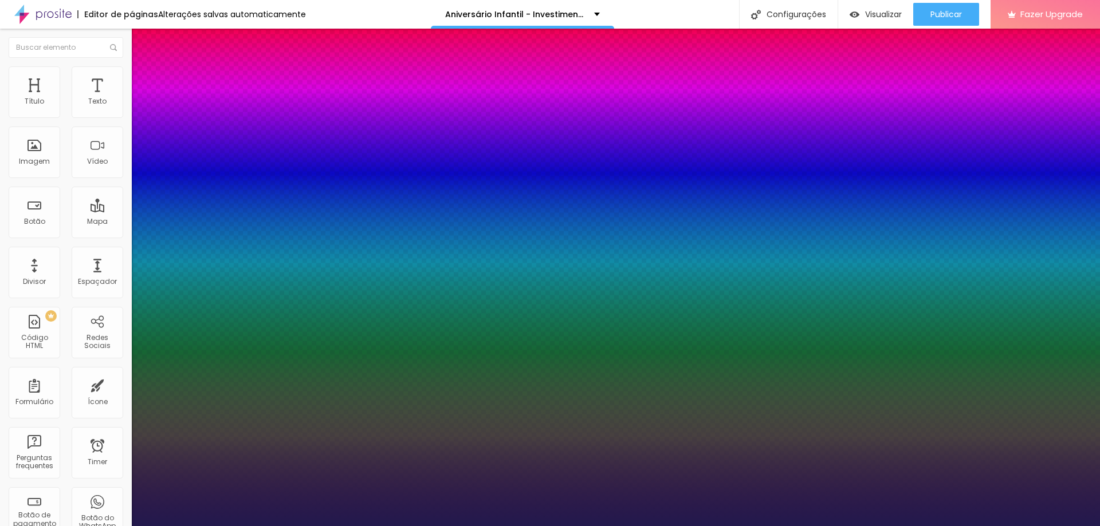
click at [351, 526] on div at bounding box center [550, 526] width 1100 height 0
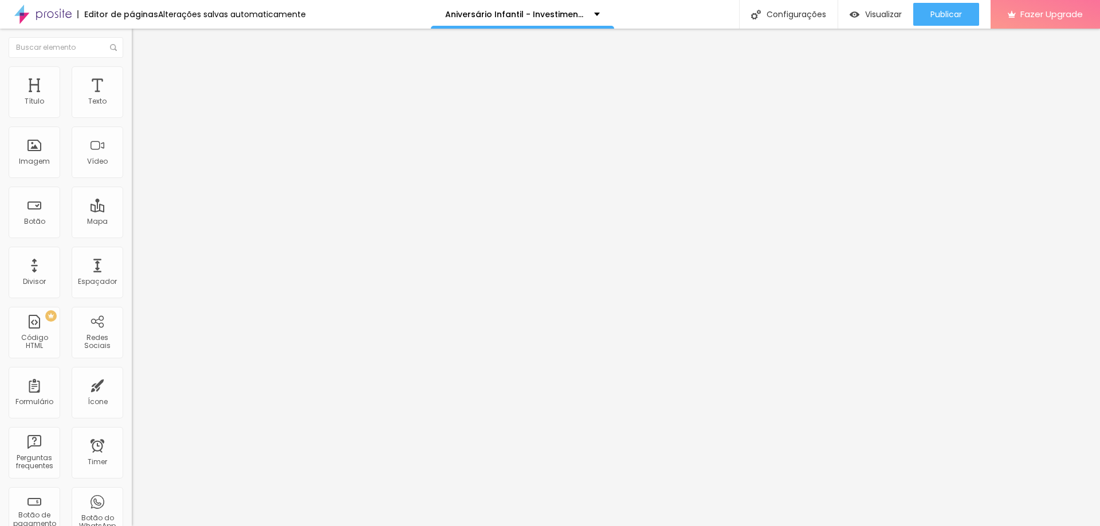
click at [136, 107] on icon "button" at bounding box center [139, 103] width 7 height 7
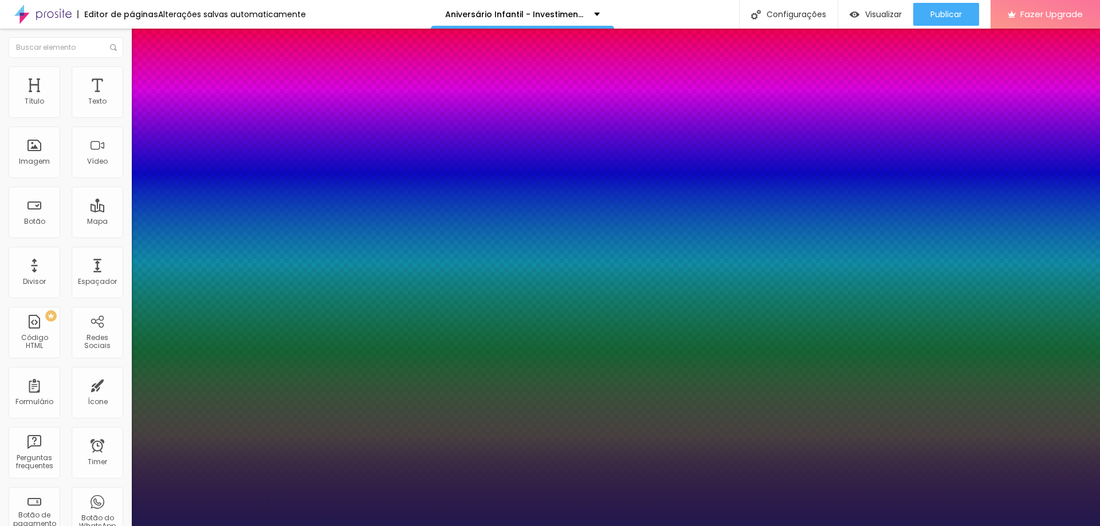
click at [345, 526] on div at bounding box center [550, 526] width 1100 height 0
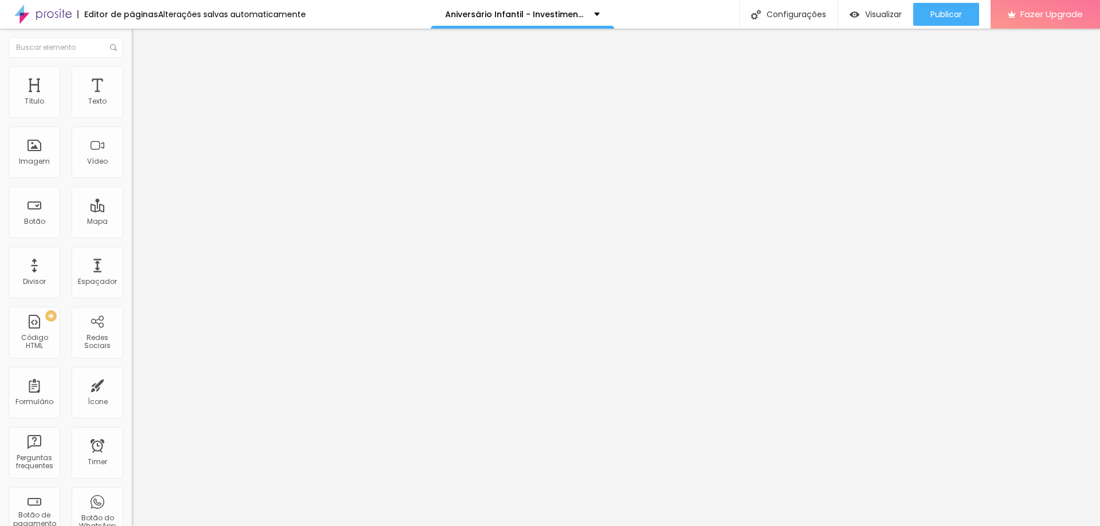
click at [136, 107] on icon "button" at bounding box center [139, 103] width 7 height 7
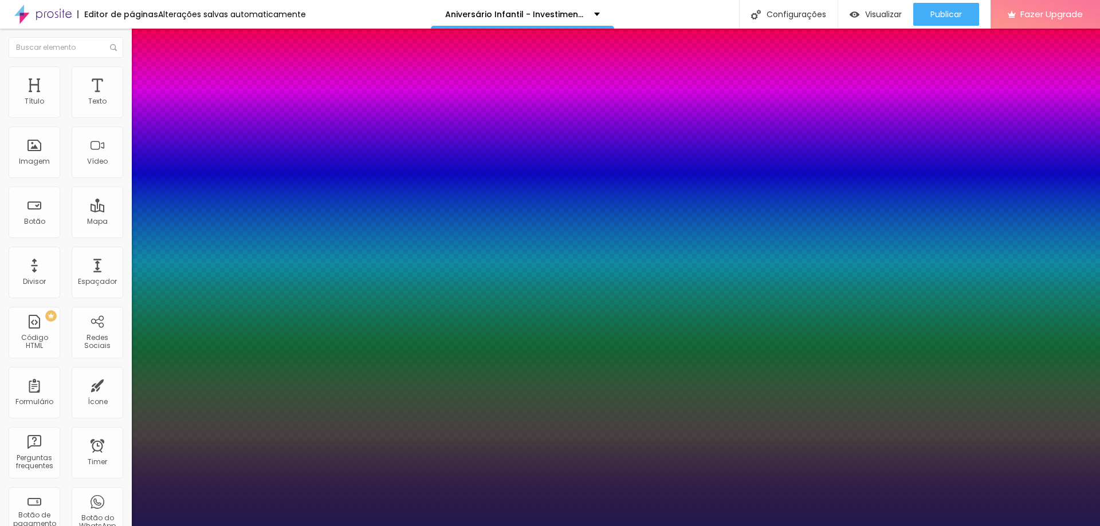
drag, startPoint x: 243, startPoint y: 195, endPoint x: 276, endPoint y: 195, distance: 32.1
drag, startPoint x: 219, startPoint y: 223, endPoint x: 255, endPoint y: 221, distance: 35.6
click at [377, 526] on div at bounding box center [550, 526] width 1100 height 0
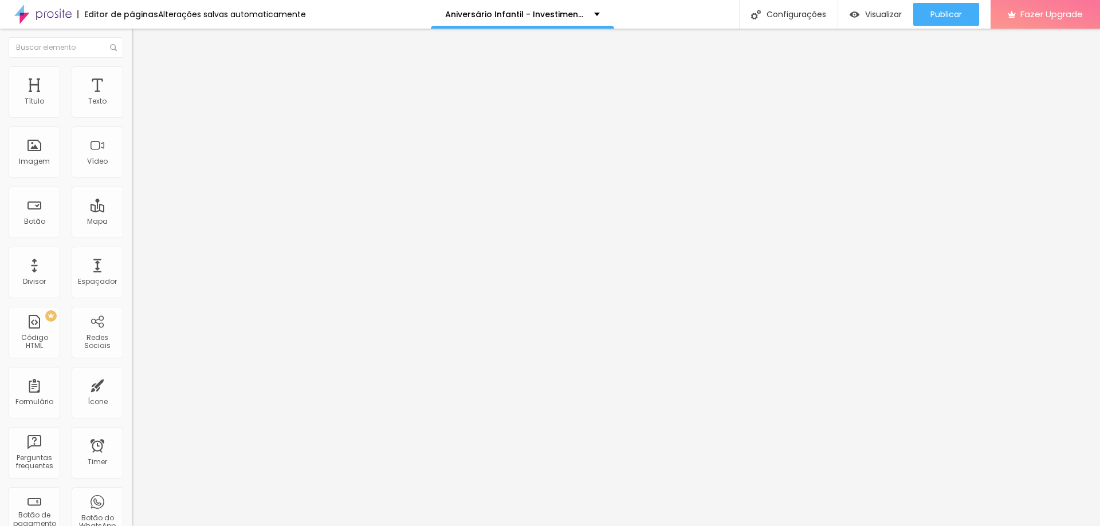
click at [132, 71] on li "Avançado" at bounding box center [198, 71] width 132 height 11
click at [132, 383] on input "20" at bounding box center [156, 389] width 49 height 12
click at [136, 107] on icon "button" at bounding box center [139, 103] width 7 height 7
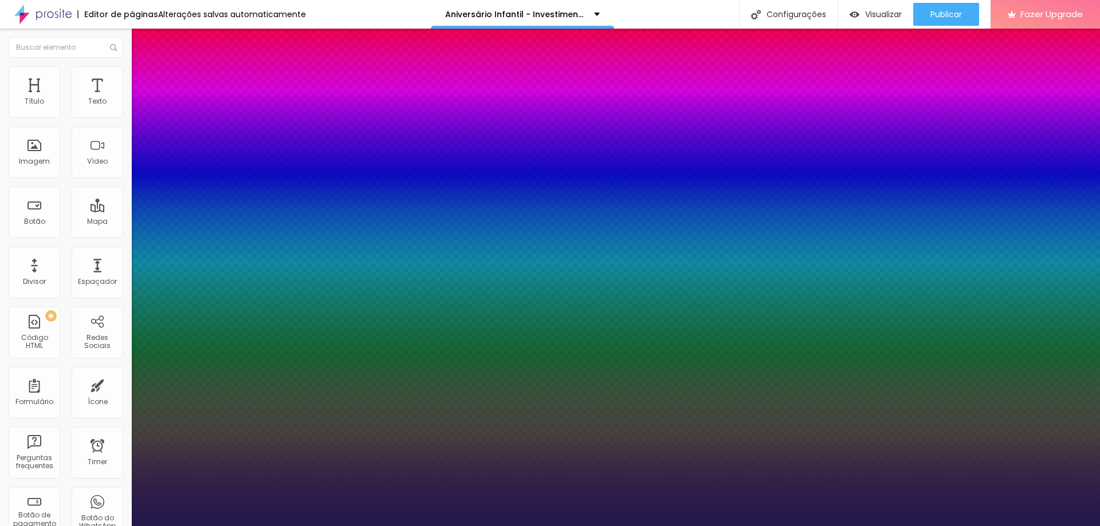
paste input "64FF"
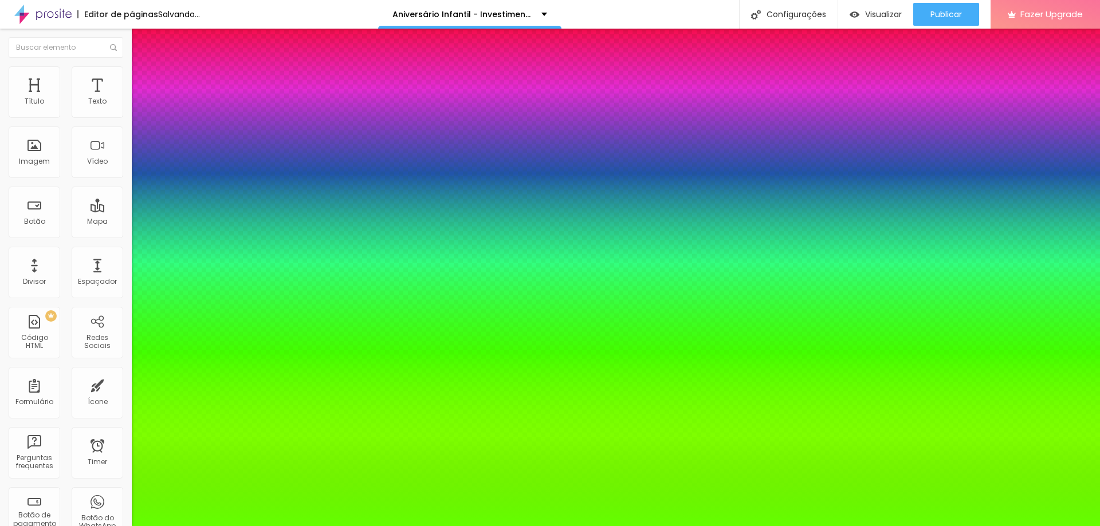
drag, startPoint x: 246, startPoint y: 197, endPoint x: 255, endPoint y: 197, distance: 9.2
drag, startPoint x: 227, startPoint y: 219, endPoint x: 258, endPoint y: 227, distance: 31.4
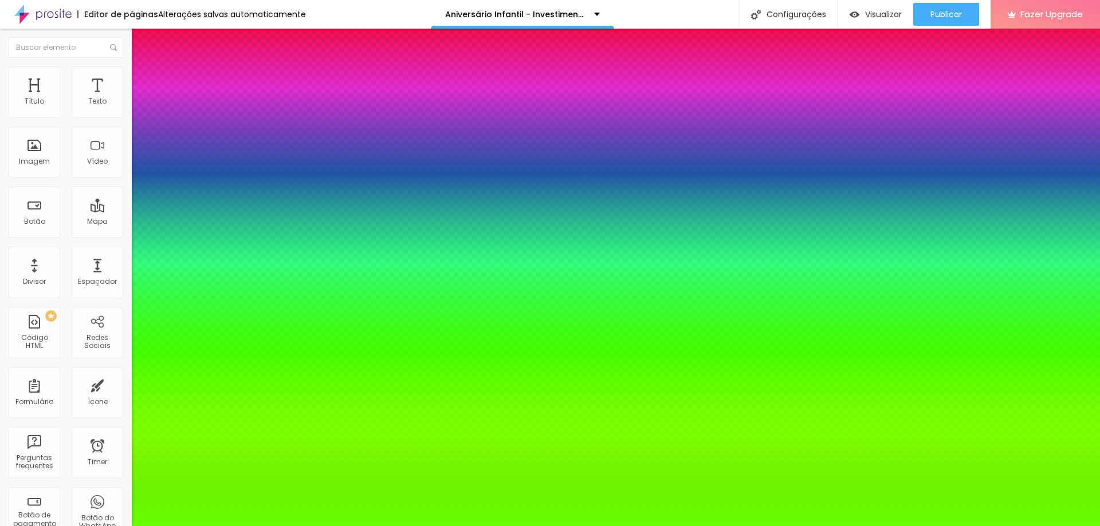
click at [425, 526] on div at bounding box center [550, 526] width 1100 height 0
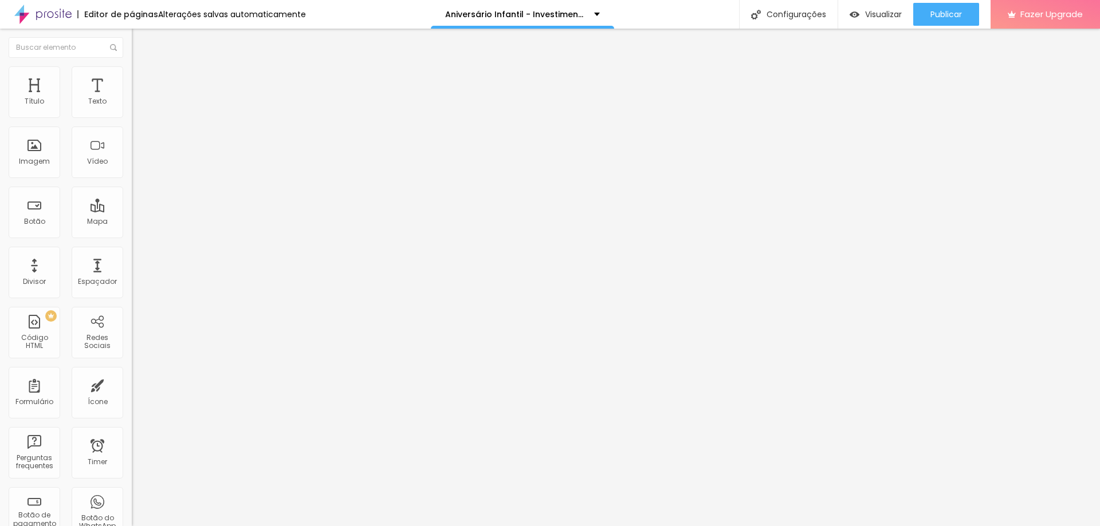
click at [132, 76] on li "Avançado" at bounding box center [198, 71] width 132 height 11
click at [142, 81] on span "Avançado" at bounding box center [161, 86] width 38 height 10
click at [937, 10] on span "Publicar" at bounding box center [946, 14] width 32 height 9
click at [957, 14] on span "Publicar" at bounding box center [946, 14] width 32 height 9
click at [132, 73] on img at bounding box center [137, 71] width 10 height 10
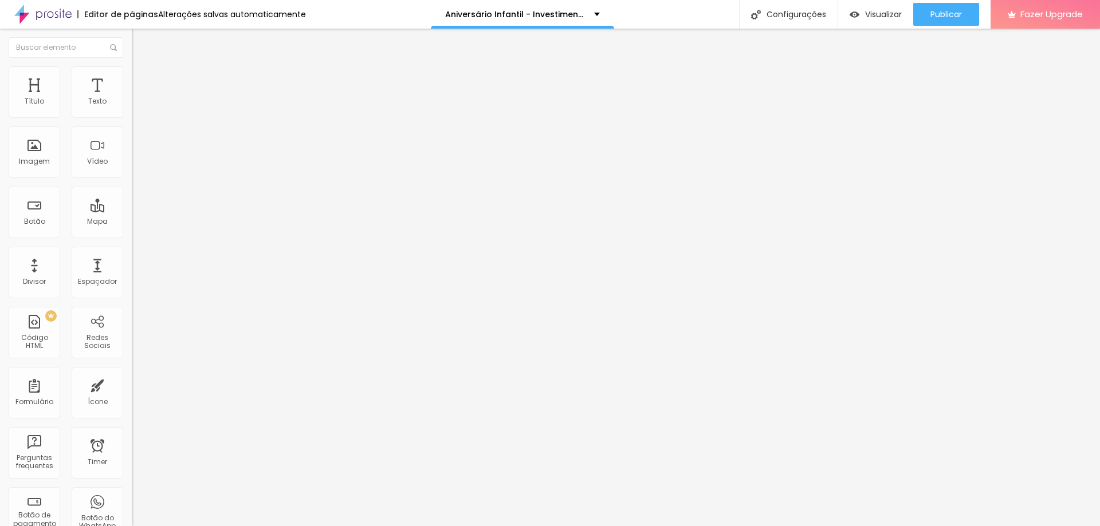
click at [132, 481] on div at bounding box center [198, 481] width 132 height 0
click at [132, 74] on li "Avançado" at bounding box center [198, 71] width 132 height 11
click at [132, 488] on div at bounding box center [198, 488] width 132 height 0
click at [132, 495] on div at bounding box center [198, 495] width 132 height 0
click at [957, 15] on span "Publicar" at bounding box center [946, 14] width 32 height 9
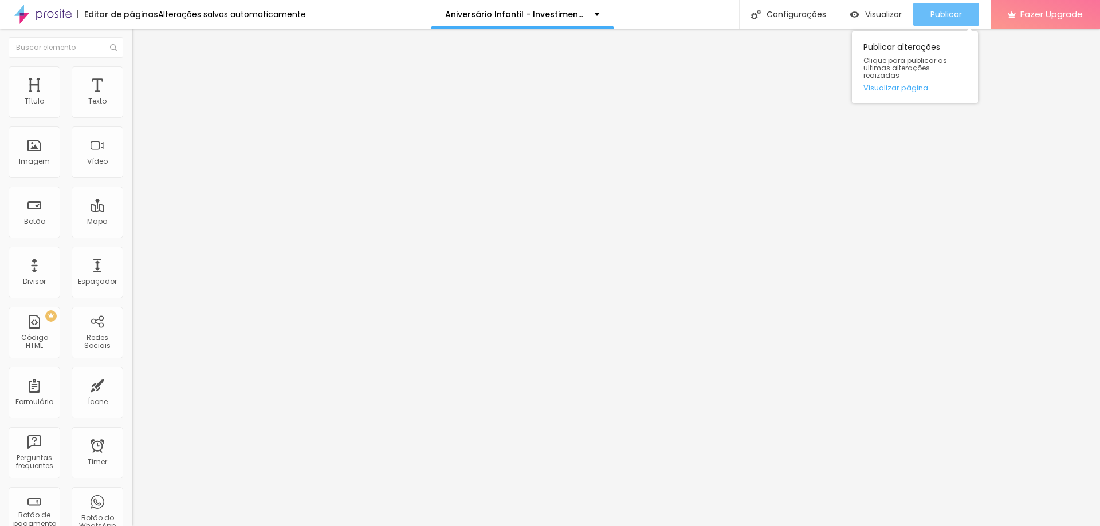
click at [948, 17] on span "Publicar" at bounding box center [946, 14] width 32 height 9
drag, startPoint x: 115, startPoint y: 135, endPoint x: 107, endPoint y: 135, distance: 8.6
click at [132, 383] on input "20" at bounding box center [156, 389] width 49 height 12
click at [934, 14] on span "Publicar" at bounding box center [946, 14] width 32 height 9
click at [870, 17] on span "Visualizar" at bounding box center [883, 14] width 37 height 9
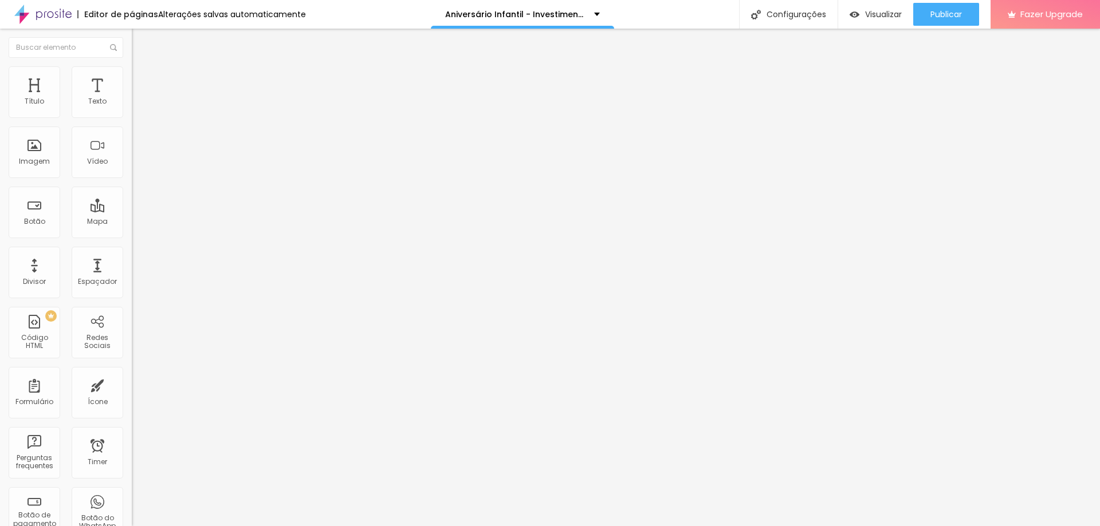
click at [132, 69] on ul "Estilo Avançado" at bounding box center [198, 66] width 132 height 23
click at [132, 69] on li "Avançado" at bounding box center [198, 71] width 132 height 11
click at [132, 481] on div at bounding box center [198, 481] width 132 height 0
click at [132, 75] on li "Avançado" at bounding box center [198, 71] width 132 height 11
click at [132, 488] on div at bounding box center [198, 488] width 132 height 0
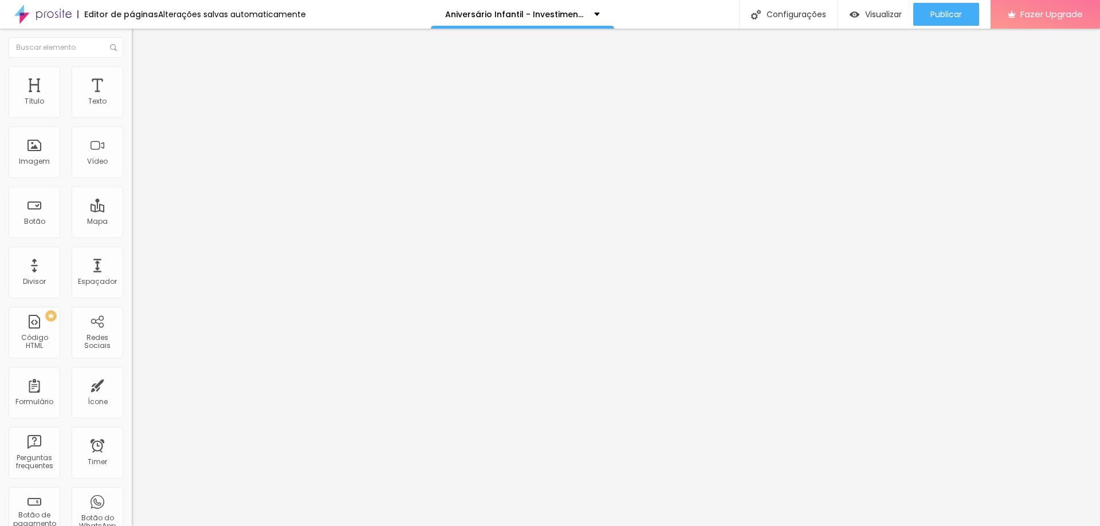
click at [132, 495] on div at bounding box center [198, 495] width 132 height 0
click at [132, 62] on ul "Estilo Avançado" at bounding box center [198, 66] width 132 height 23
click at [132, 65] on img at bounding box center [137, 60] width 10 height 10
click at [136, 107] on icon "button" at bounding box center [139, 103] width 7 height 7
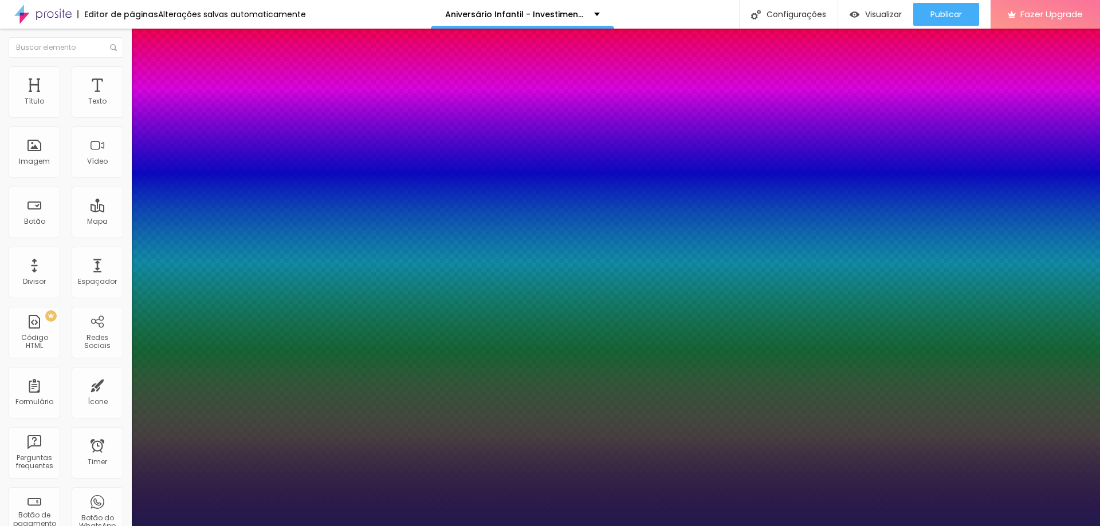
drag, startPoint x: 232, startPoint y: 222, endPoint x: 188, endPoint y: 221, distance: 44.1
click at [335, 526] on div at bounding box center [550, 526] width 1100 height 0
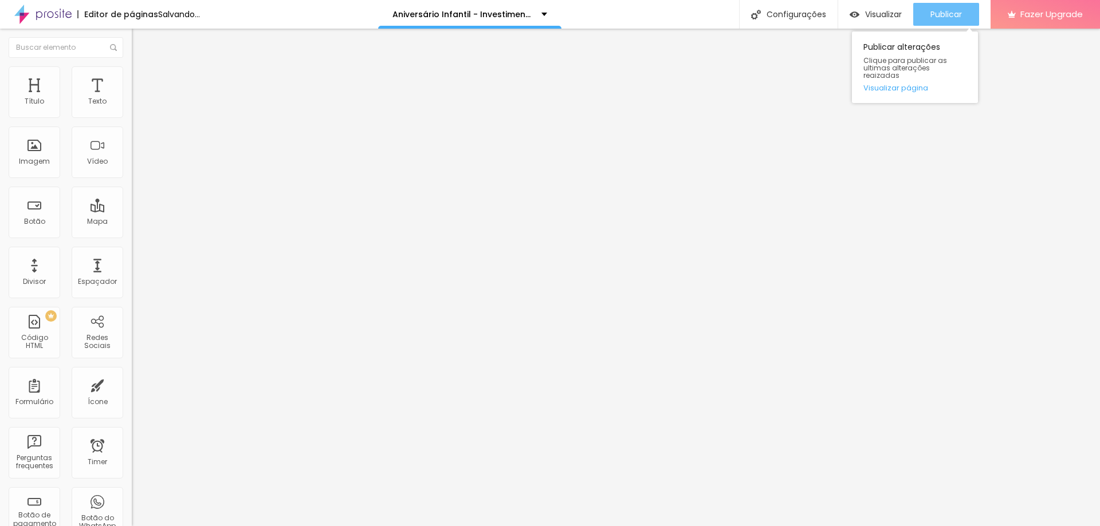
click at [946, 13] on span "Publicar" at bounding box center [946, 14] width 32 height 9
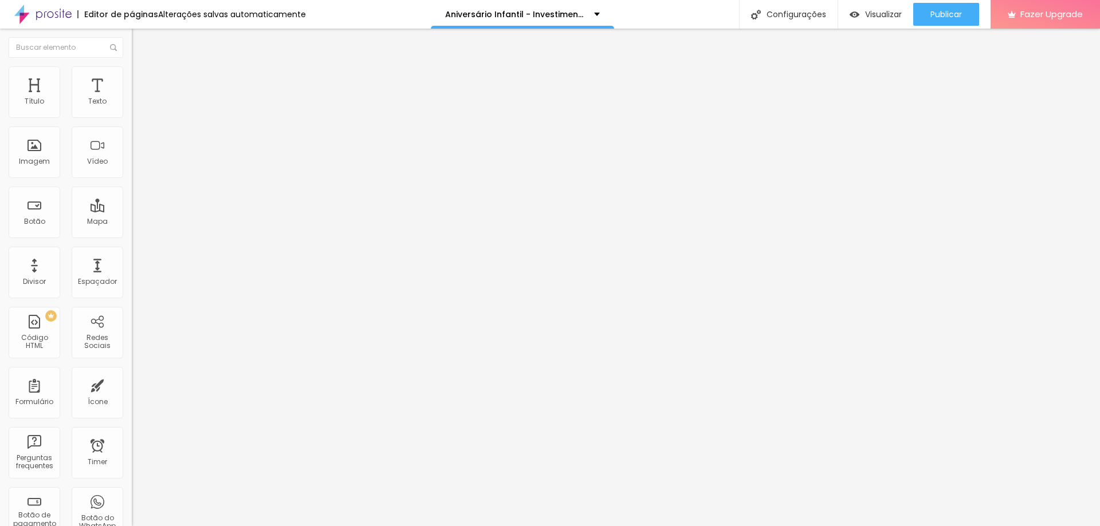
click at [142, 79] on span "Avançado" at bounding box center [161, 74] width 38 height 10
click at [132, 481] on div at bounding box center [198, 481] width 132 height 0
click at [132, 74] on li "Avançado" at bounding box center [198, 71] width 132 height 11
click at [956, 13] on span "Publicar" at bounding box center [946, 14] width 32 height 9
click at [132, 110] on button "button" at bounding box center [140, 104] width 16 height 12
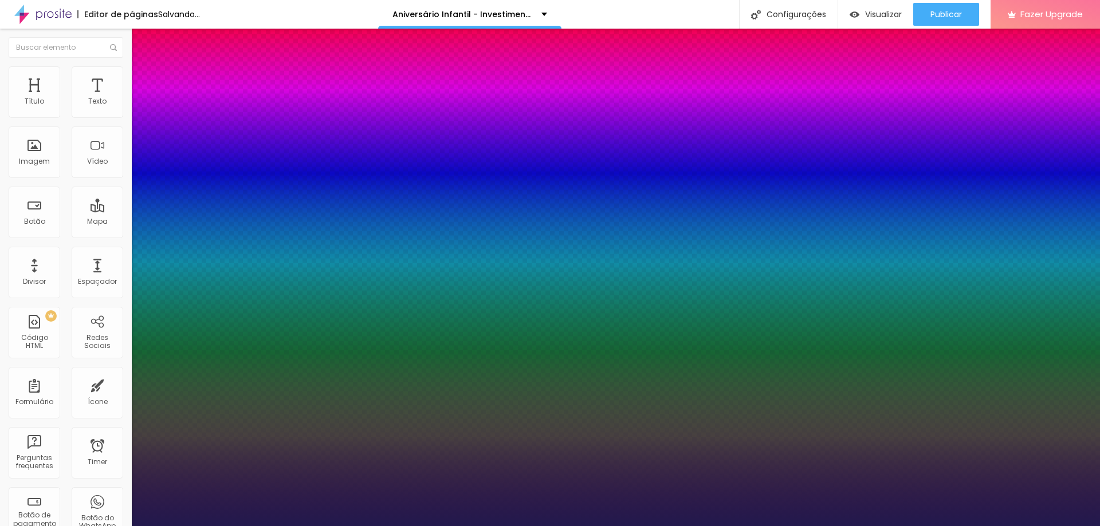
drag, startPoint x: 148, startPoint y: 273, endPoint x: 175, endPoint y: 274, distance: 27.5
click at [639, 526] on div at bounding box center [550, 526] width 1100 height 0
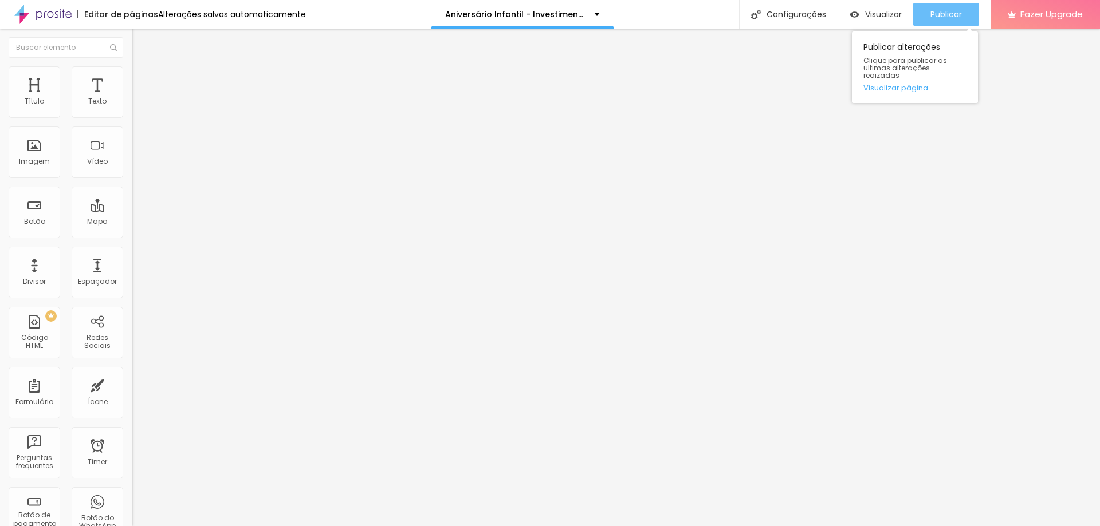
click at [946, 17] on span "Publicar" at bounding box center [946, 14] width 32 height 9
click at [132, 110] on button "button" at bounding box center [140, 104] width 16 height 12
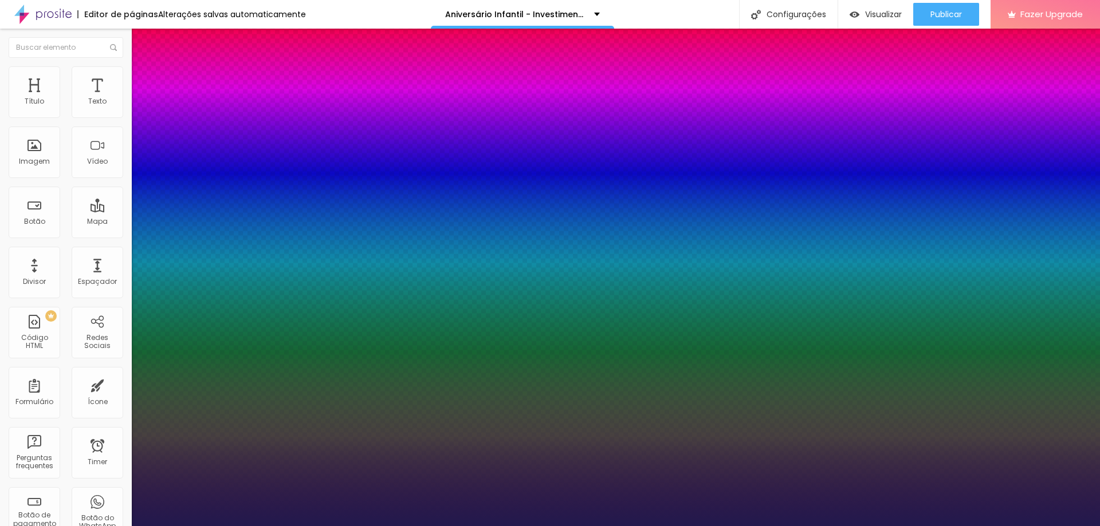
drag, startPoint x: 254, startPoint y: 274, endPoint x: 266, endPoint y: 275, distance: 11.5
click at [407, 526] on div at bounding box center [550, 526] width 1100 height 0
